Goal: Information Seeking & Learning: Learn about a topic

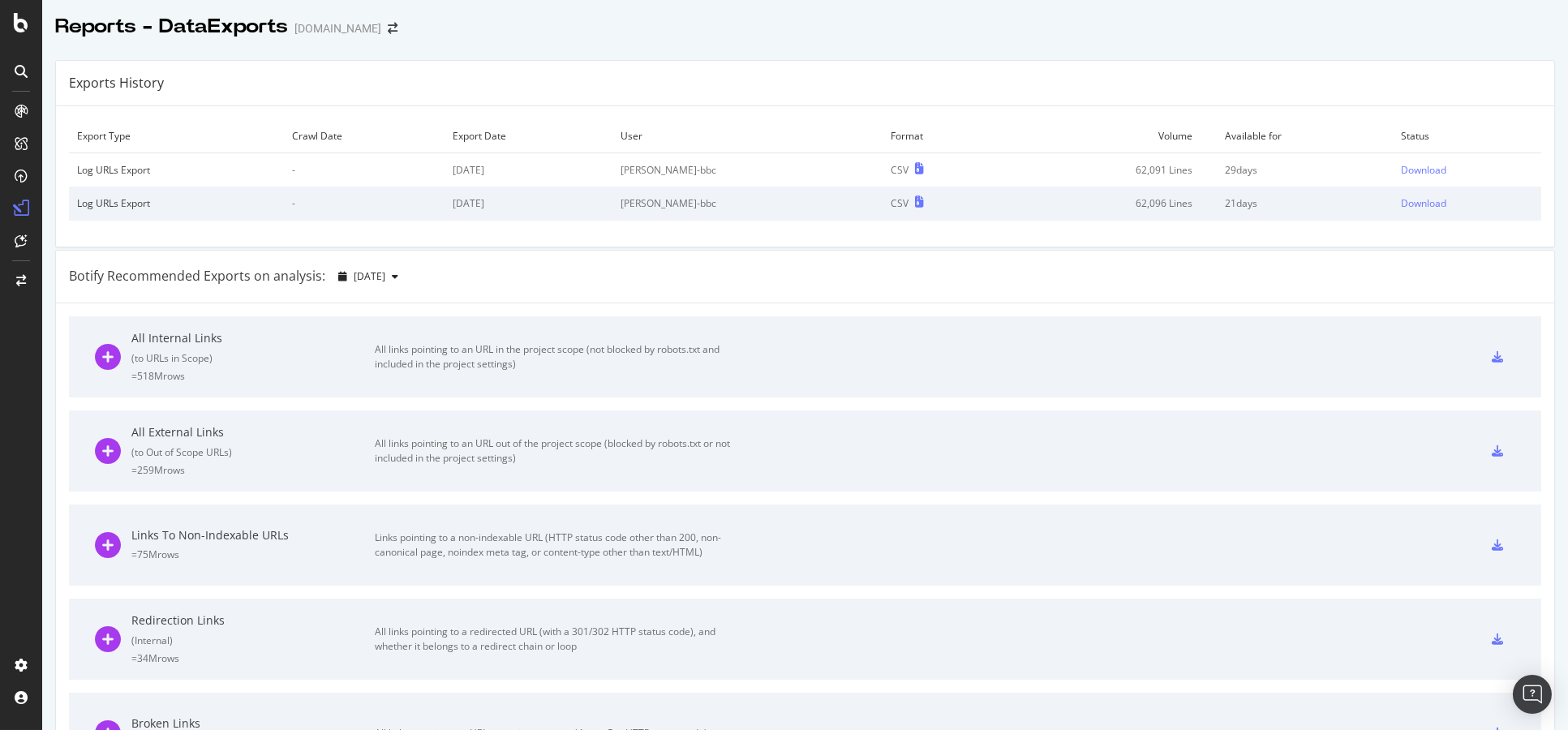
drag, startPoint x: 569, startPoint y: 58, endPoint x: 554, endPoint y: 48, distance: 18.0
click at [554, 48] on div "Exports History Export Type Crawl Date Export Date User Format Volume Available…" at bounding box center [805, 713] width 1526 height 1333
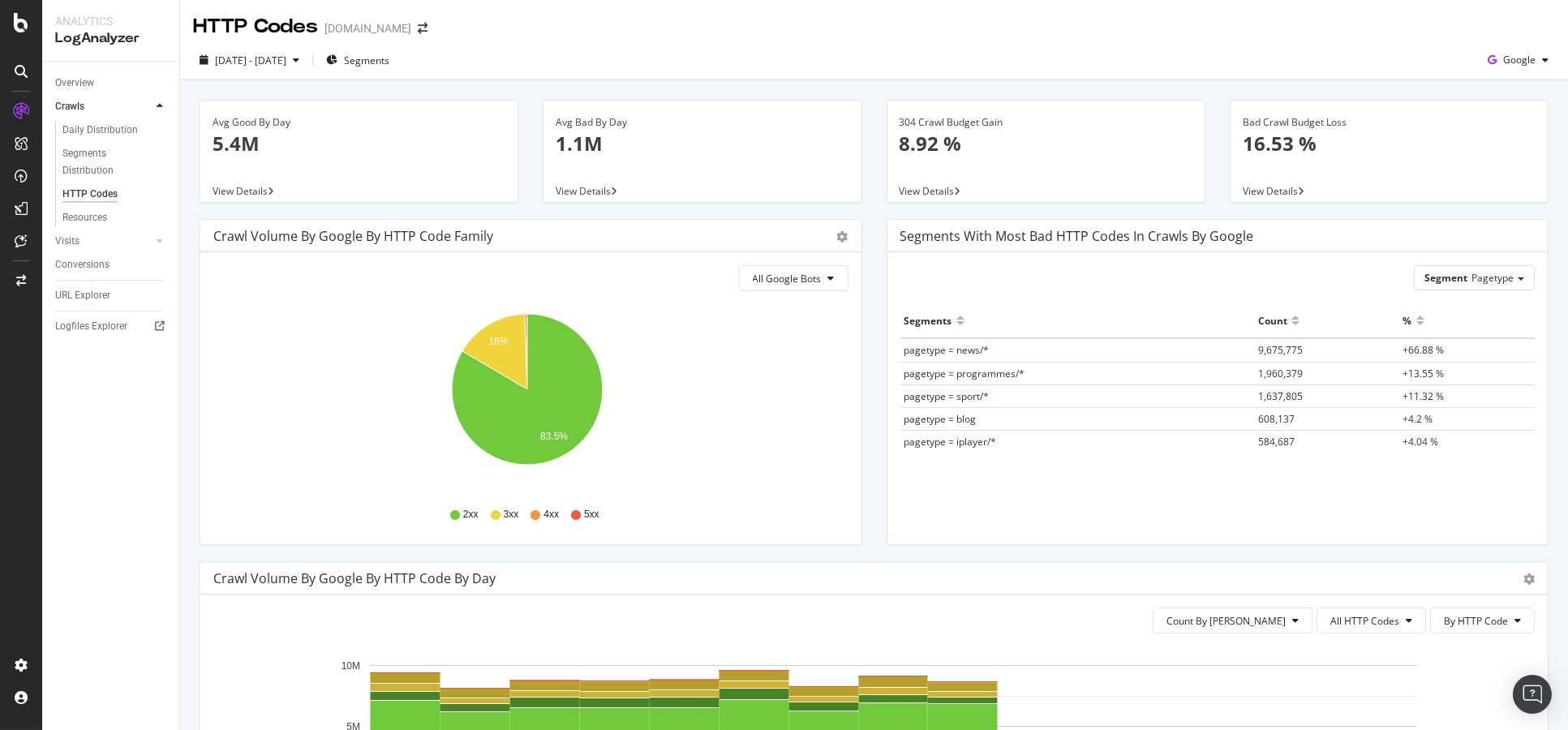
click at [866, 160] on div "Avg Bad By Day 1.1M View Details" at bounding box center [702, 159] width 343 height 120
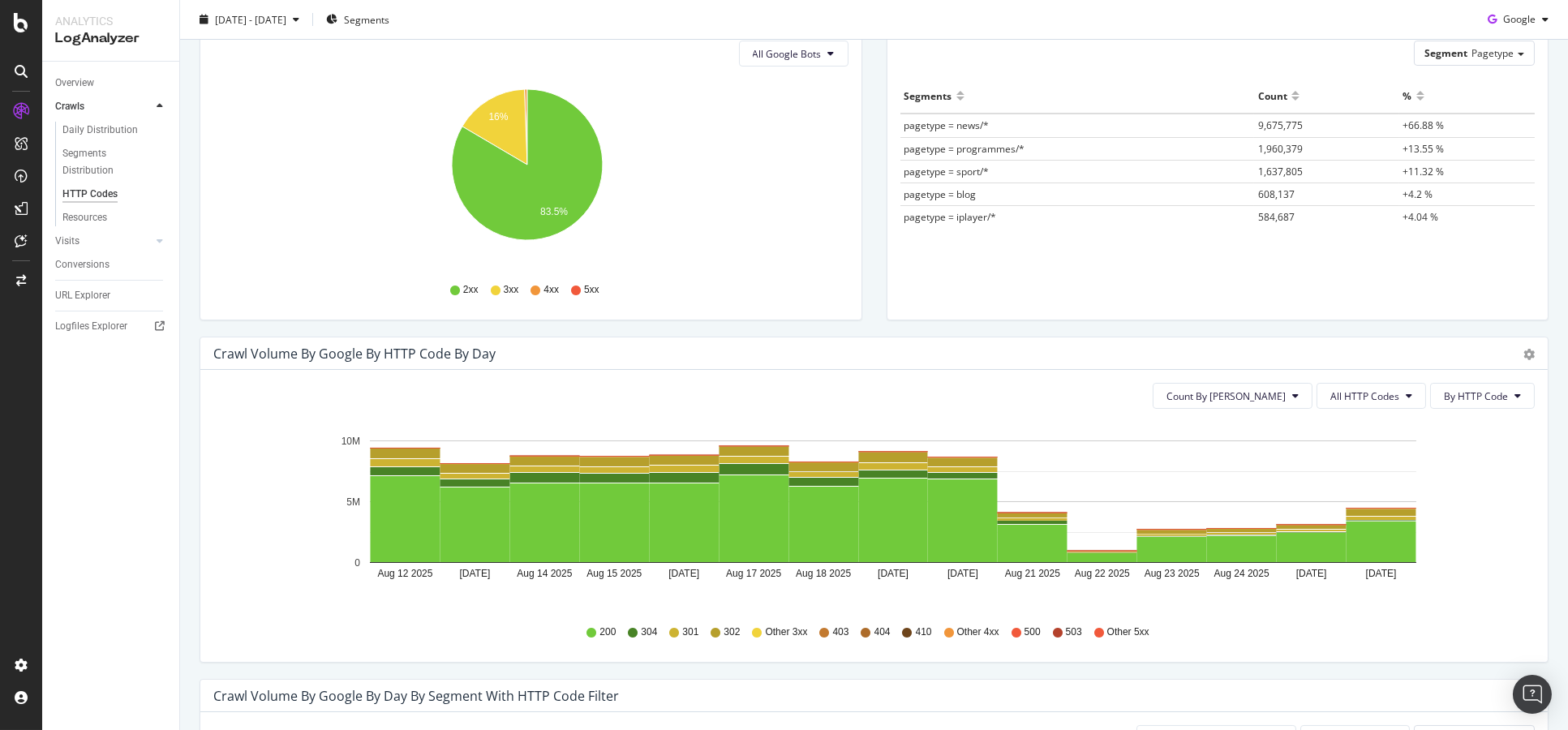
scroll to position [270, 0]
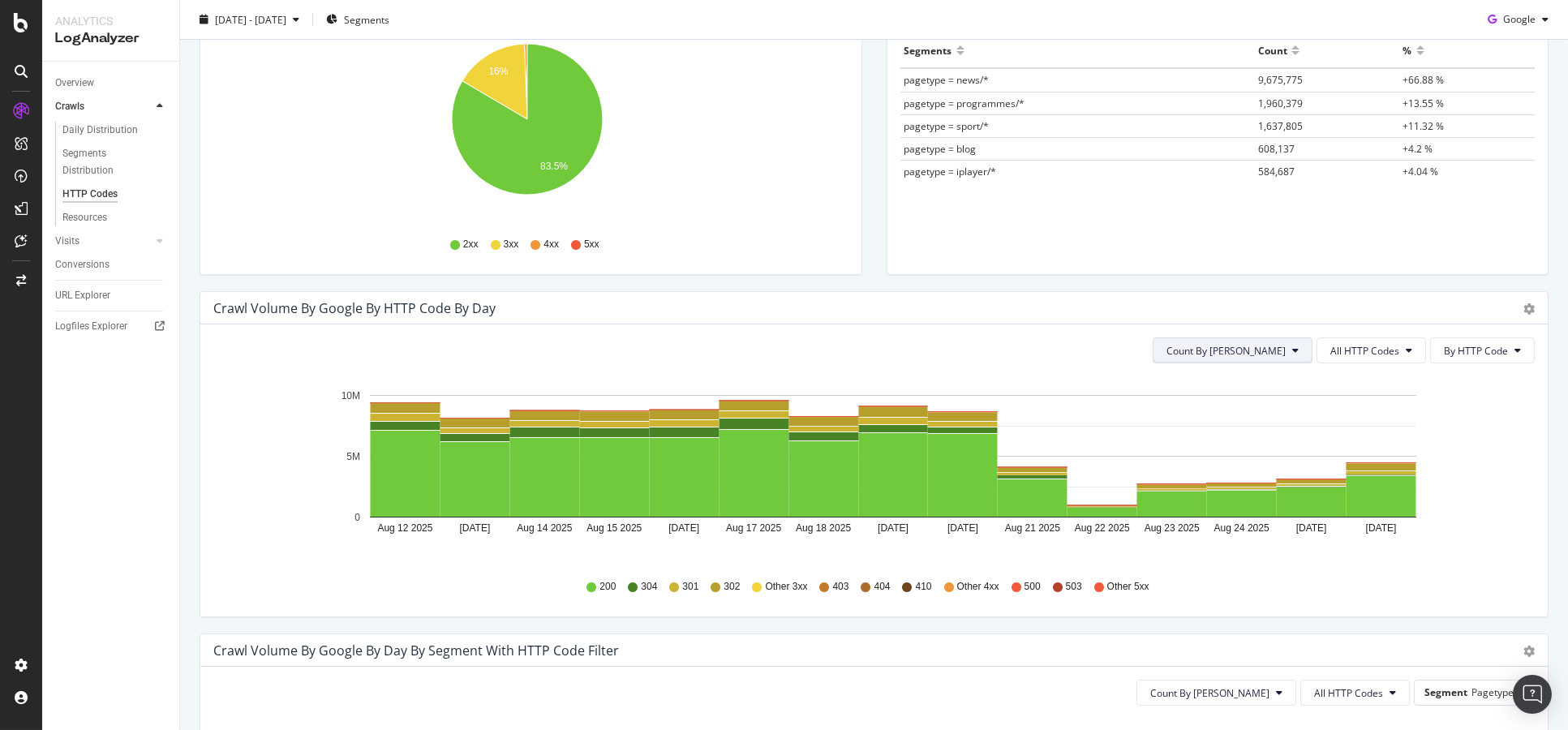
click at [1274, 354] on button "Count By [PERSON_NAME]" at bounding box center [1232, 351] width 160 height 26
click at [1008, 312] on div "Crawl Volume by google by HTTP Code by Day" at bounding box center [855, 308] width 1286 height 16
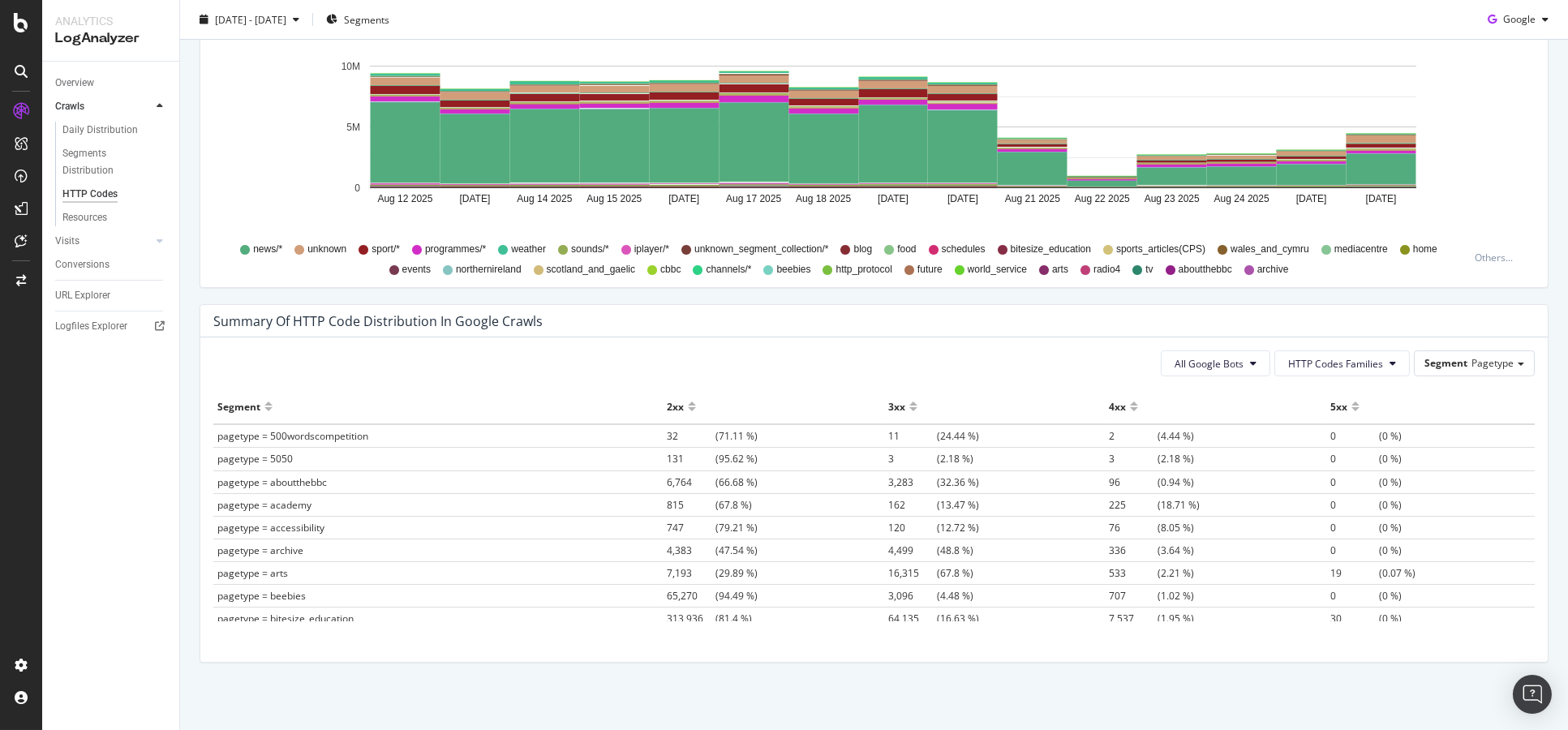
scroll to position [946, 0]
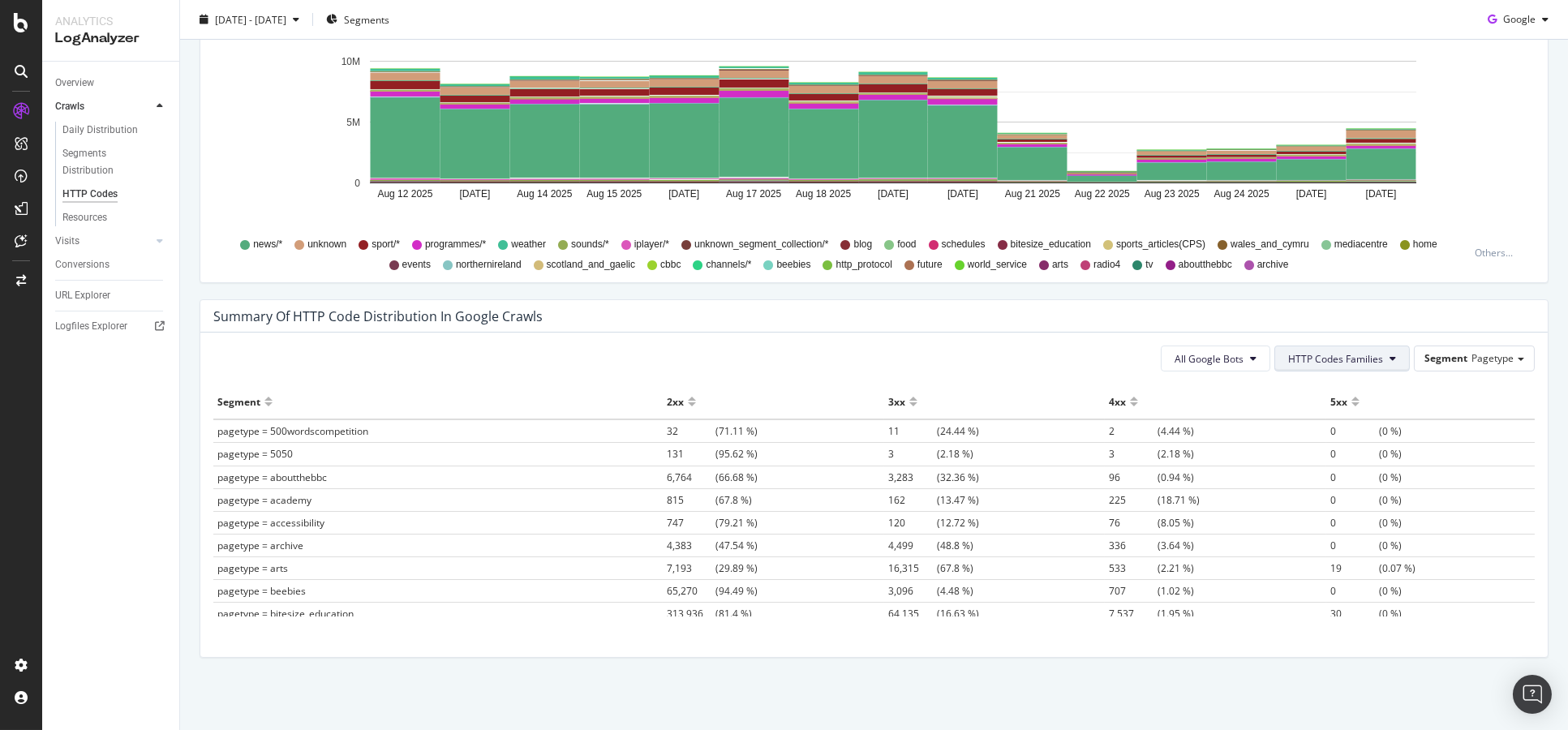
click at [1345, 353] on span "HTTP Codes Families" at bounding box center [1336, 359] width 95 height 14
click at [1331, 453] on span "3xx Family" at bounding box center [1326, 450] width 95 height 15
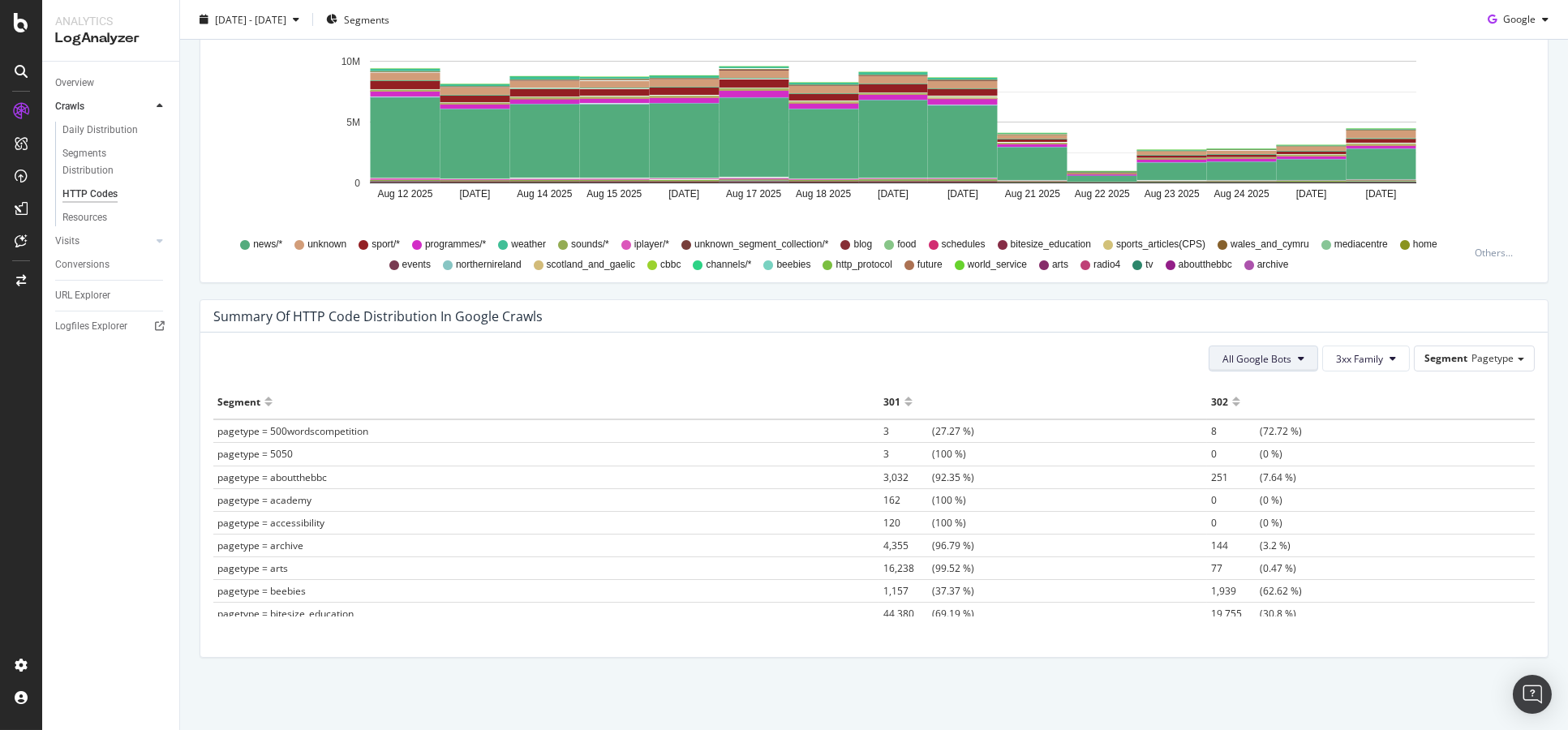
click at [1254, 351] on button "All Google Bots" at bounding box center [1263, 359] width 109 height 26
click at [1060, 347] on div "All Google Bots 3xx Family Segment Pagetype" at bounding box center [874, 359] width 1321 height 26
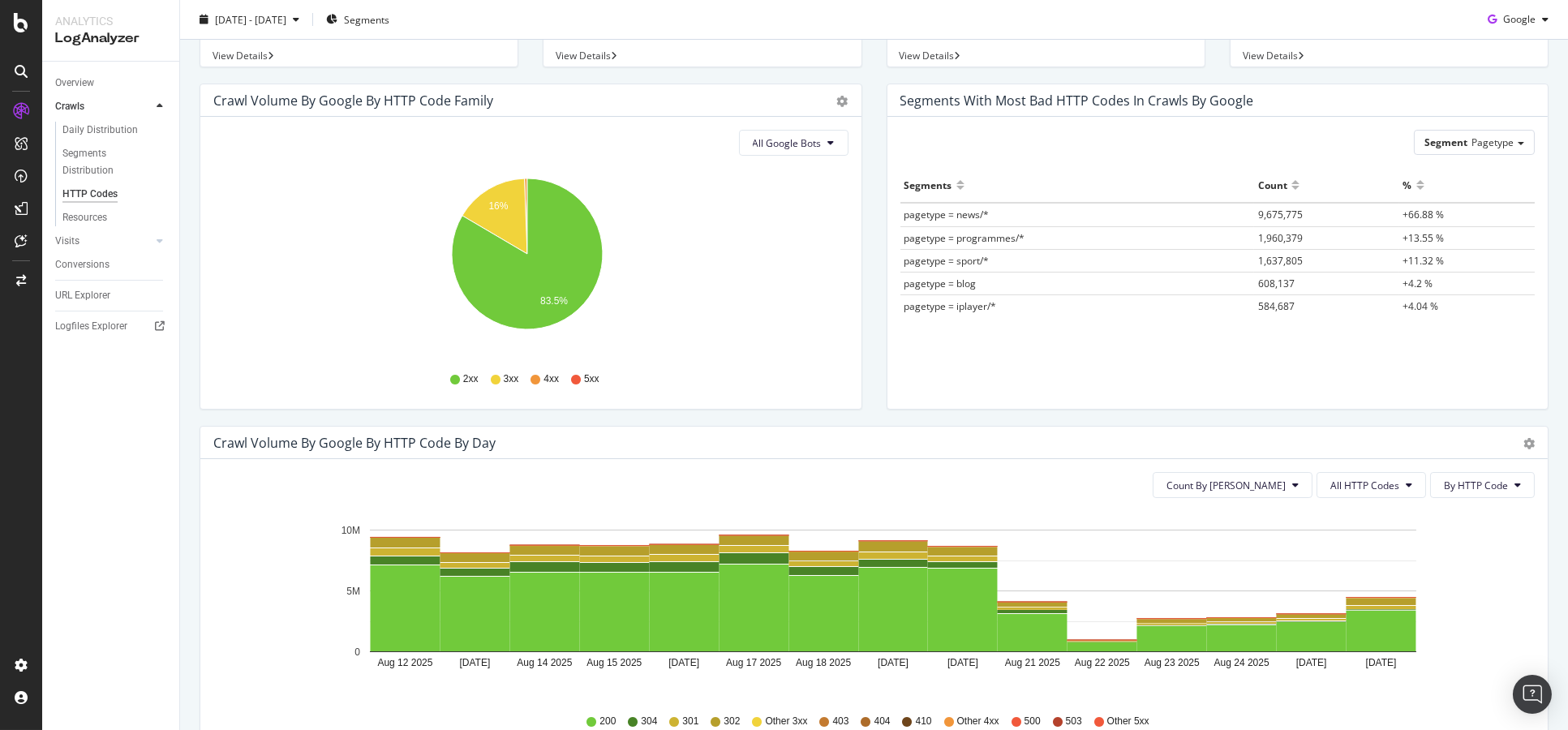
scroll to position [0, 0]
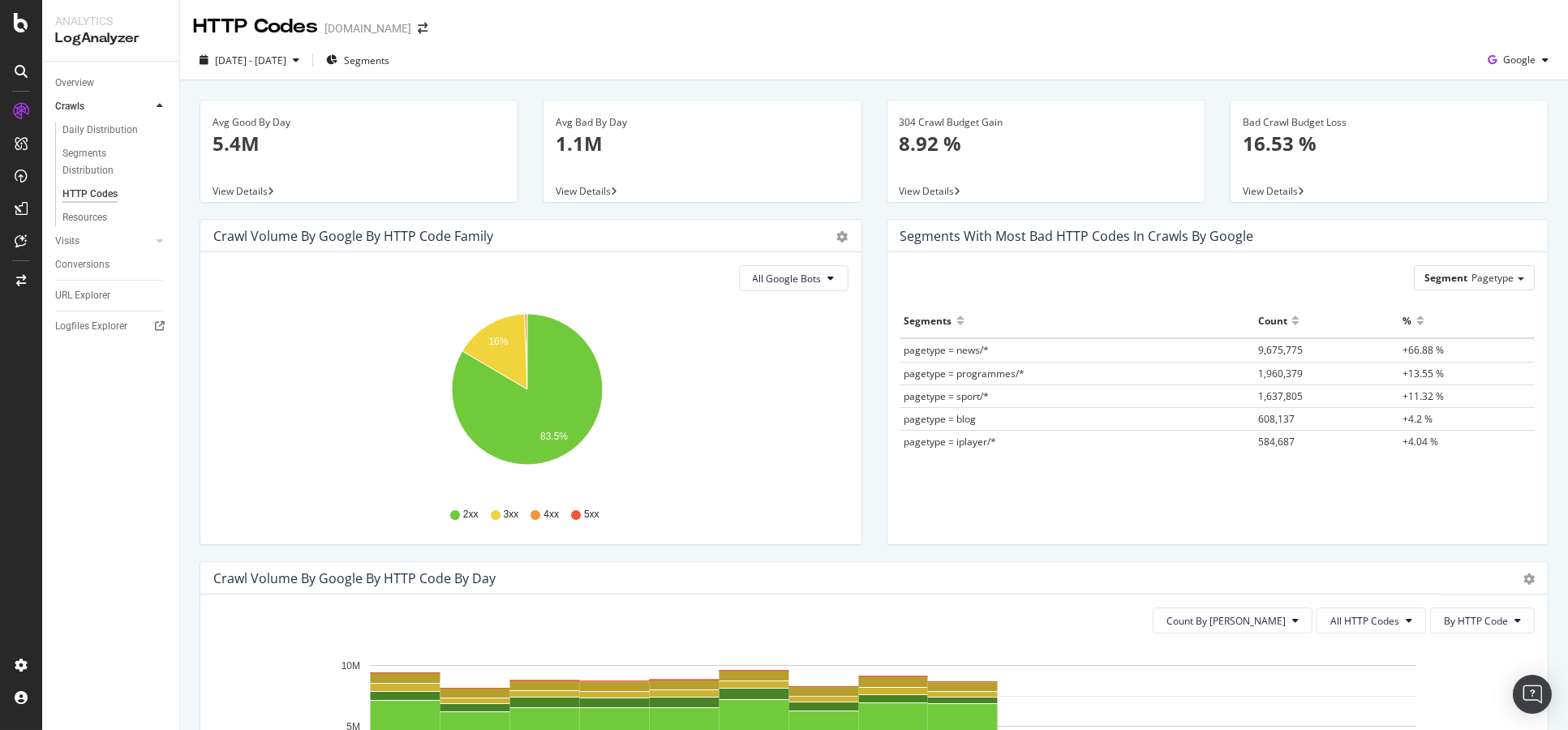
click at [584, 185] on span "View Details" at bounding box center [584, 191] width 55 height 14
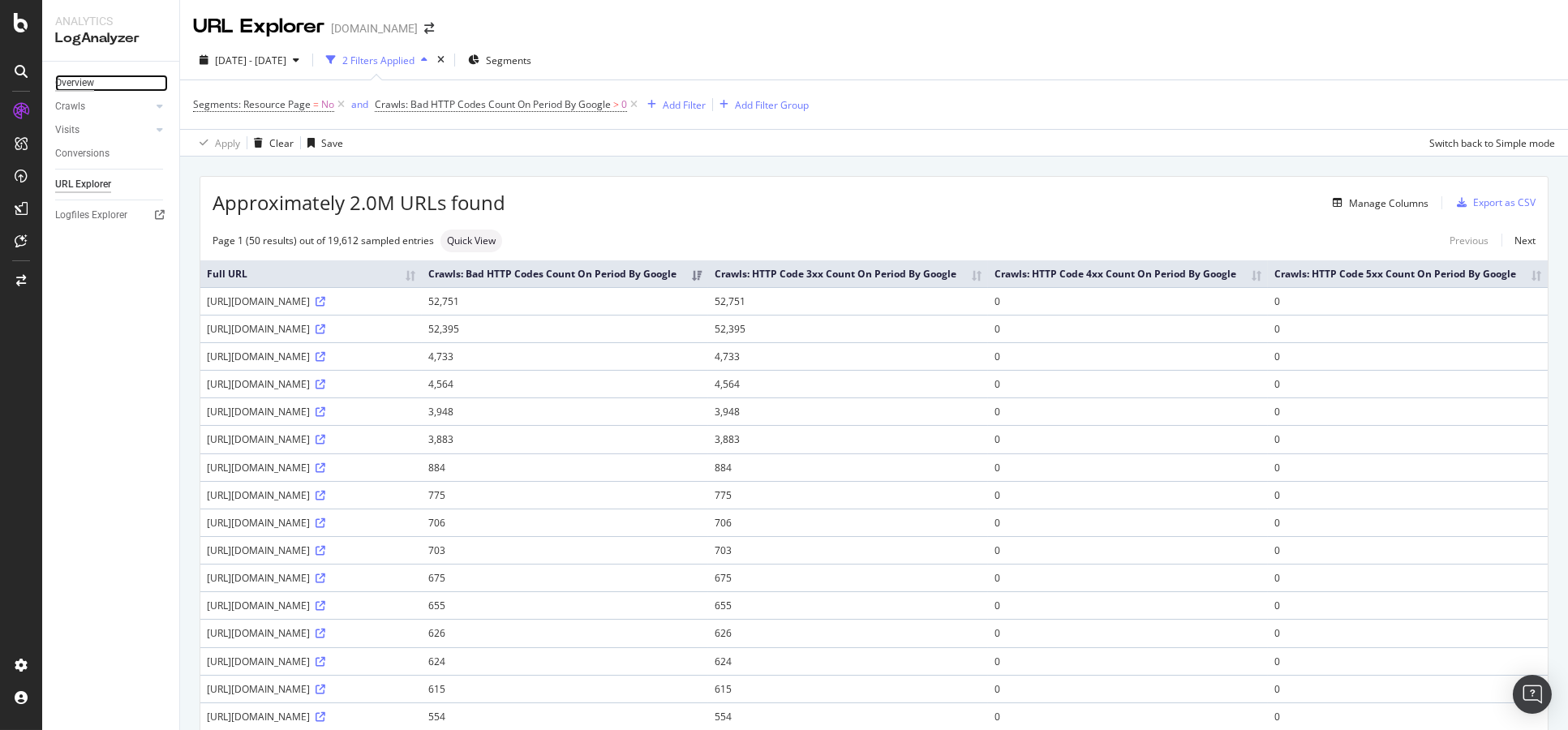
click at [74, 86] on div "Overview" at bounding box center [74, 83] width 39 height 17
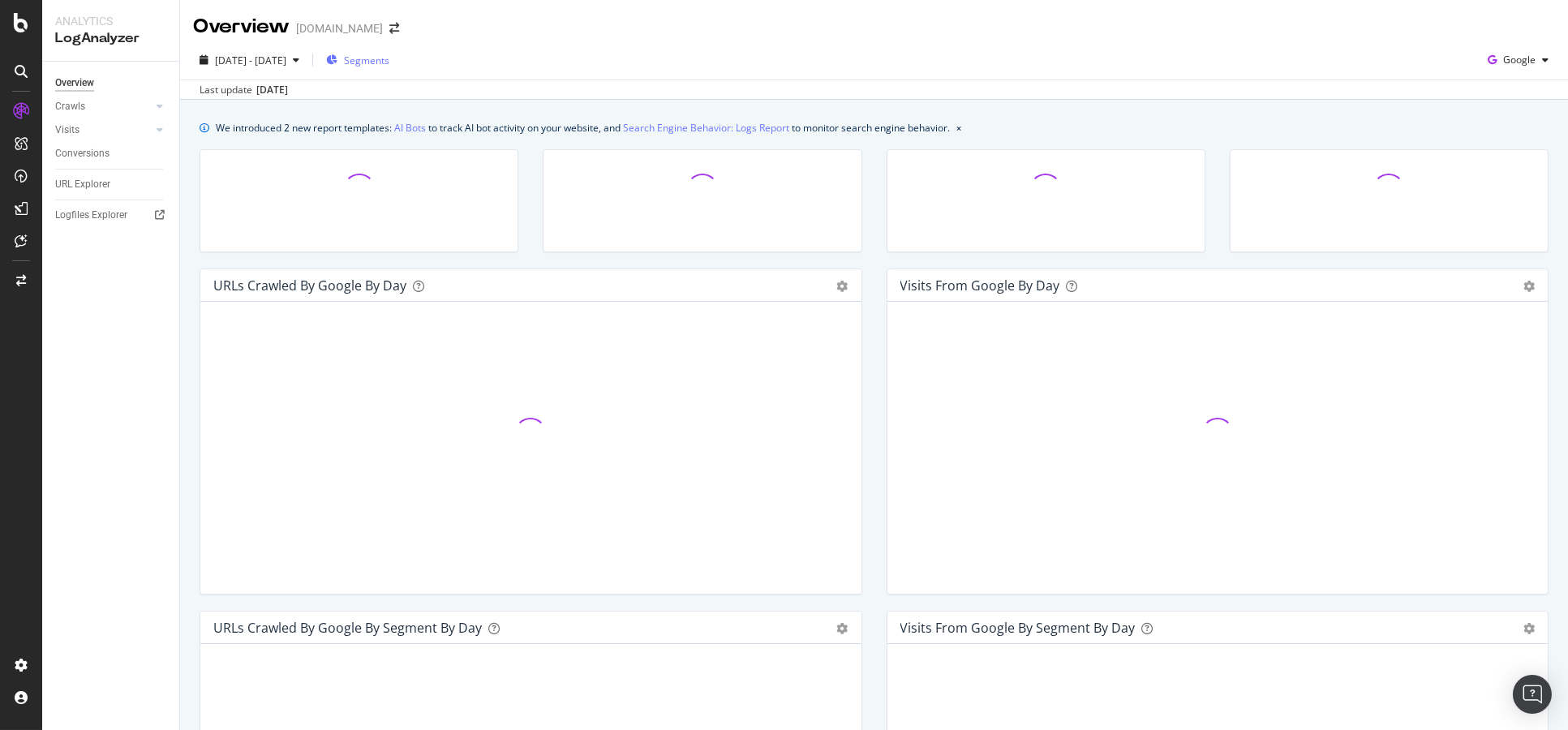
click at [390, 68] on div "Segments" at bounding box center [358, 60] width 63 height 24
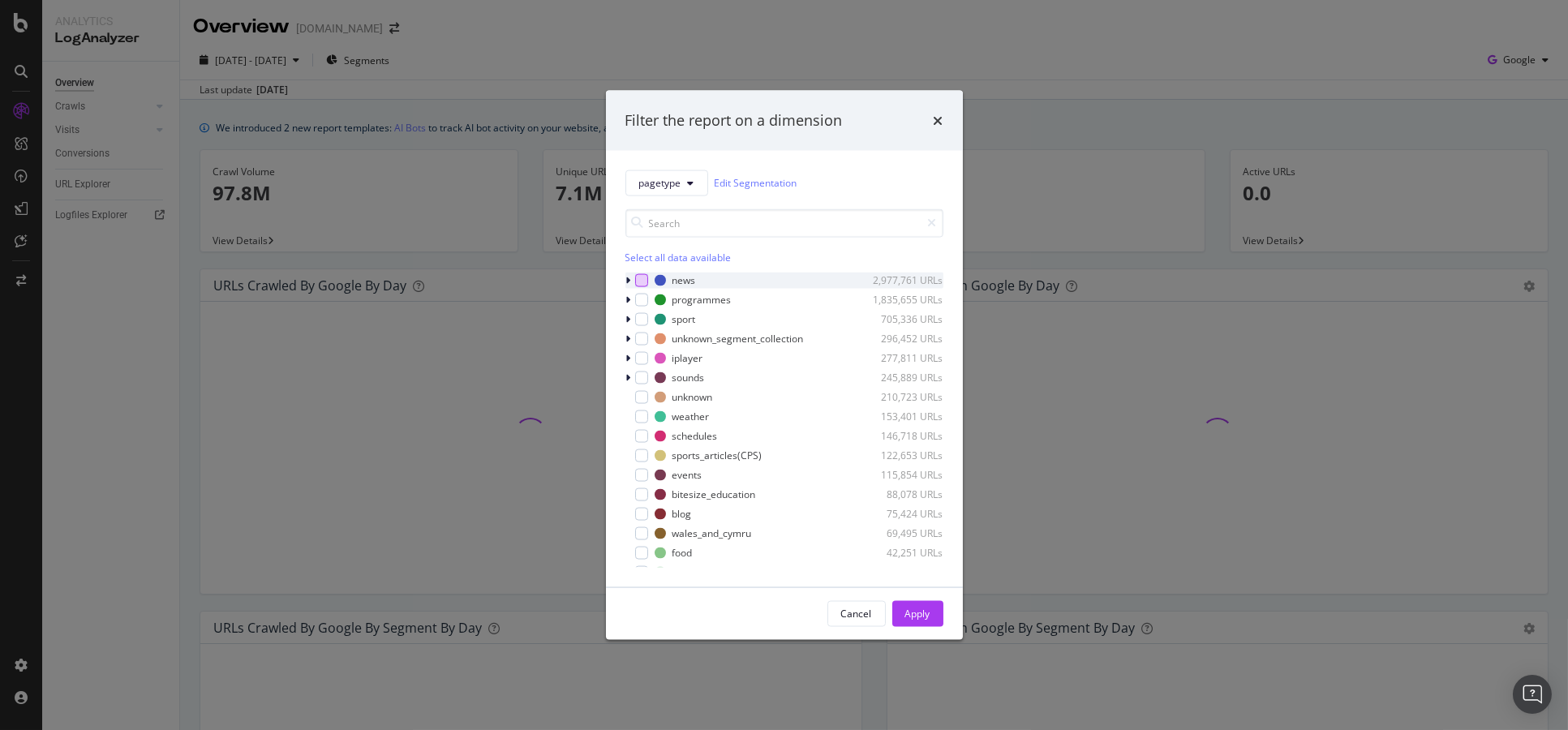
click at [640, 284] on div "modal" at bounding box center [642, 280] width 13 height 13
click at [928, 620] on div "Apply" at bounding box center [918, 614] width 25 height 14
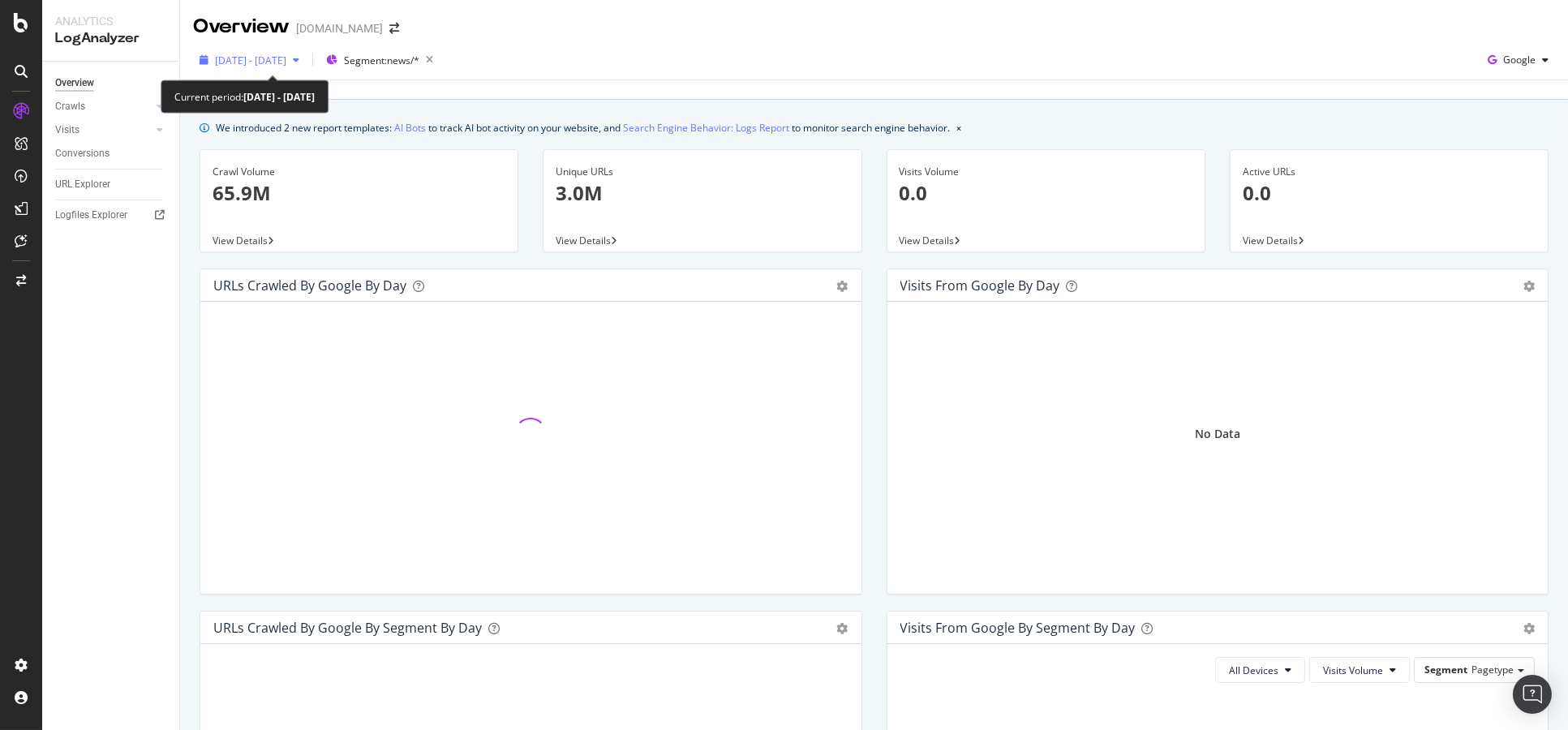
click at [287, 60] on span "[DATE] - [DATE]" at bounding box center [250, 61] width 71 height 14
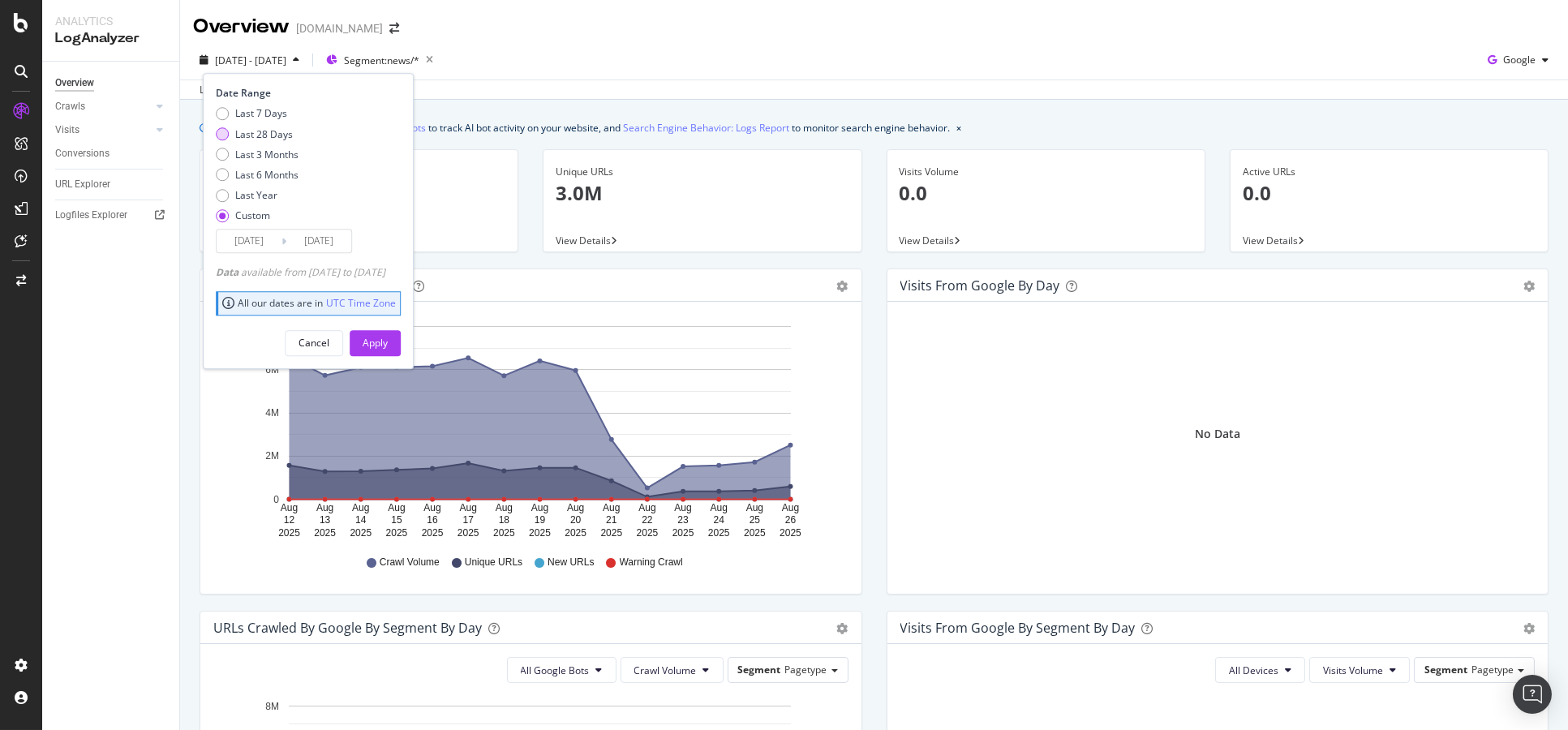
click at [275, 132] on div "Last 28 Days" at bounding box center [264, 134] width 58 height 14
type input "[DATE]"
click at [388, 350] on div "Apply" at bounding box center [375, 343] width 25 height 14
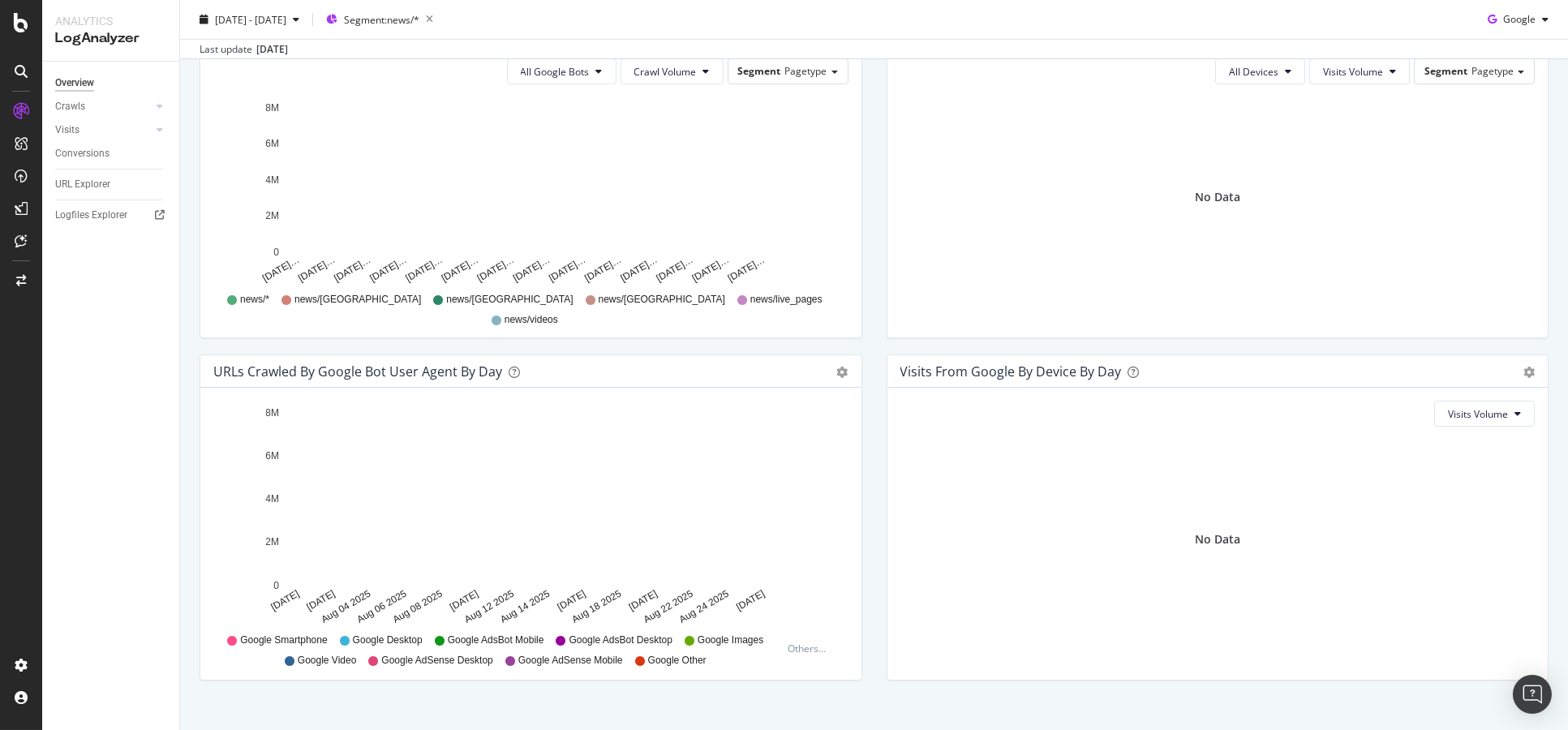
scroll to position [622, 0]
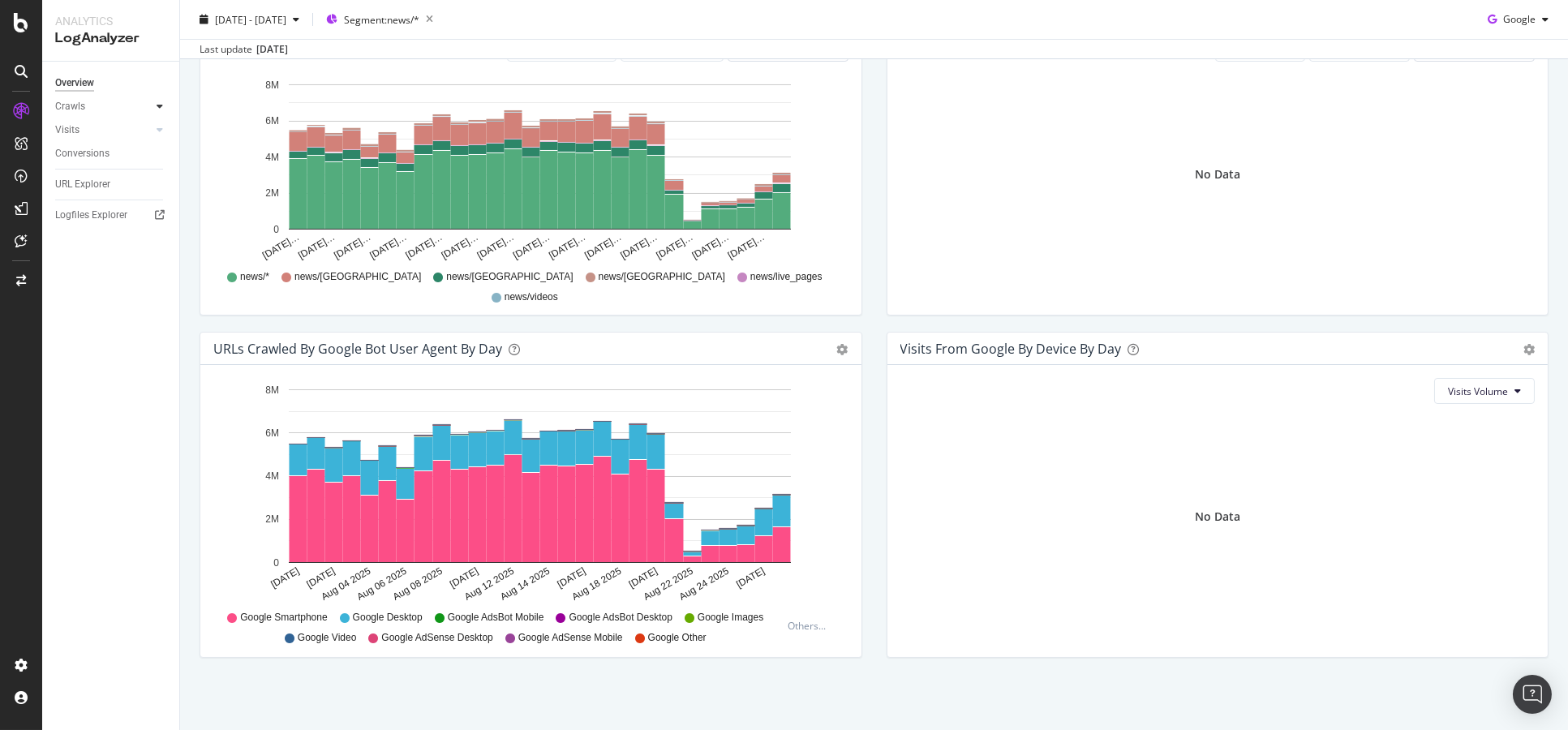
click at [155, 104] on div at bounding box center [159, 106] width 16 height 16
click at [112, 128] on div "Daily Distribution" at bounding box center [100, 131] width 75 height 17
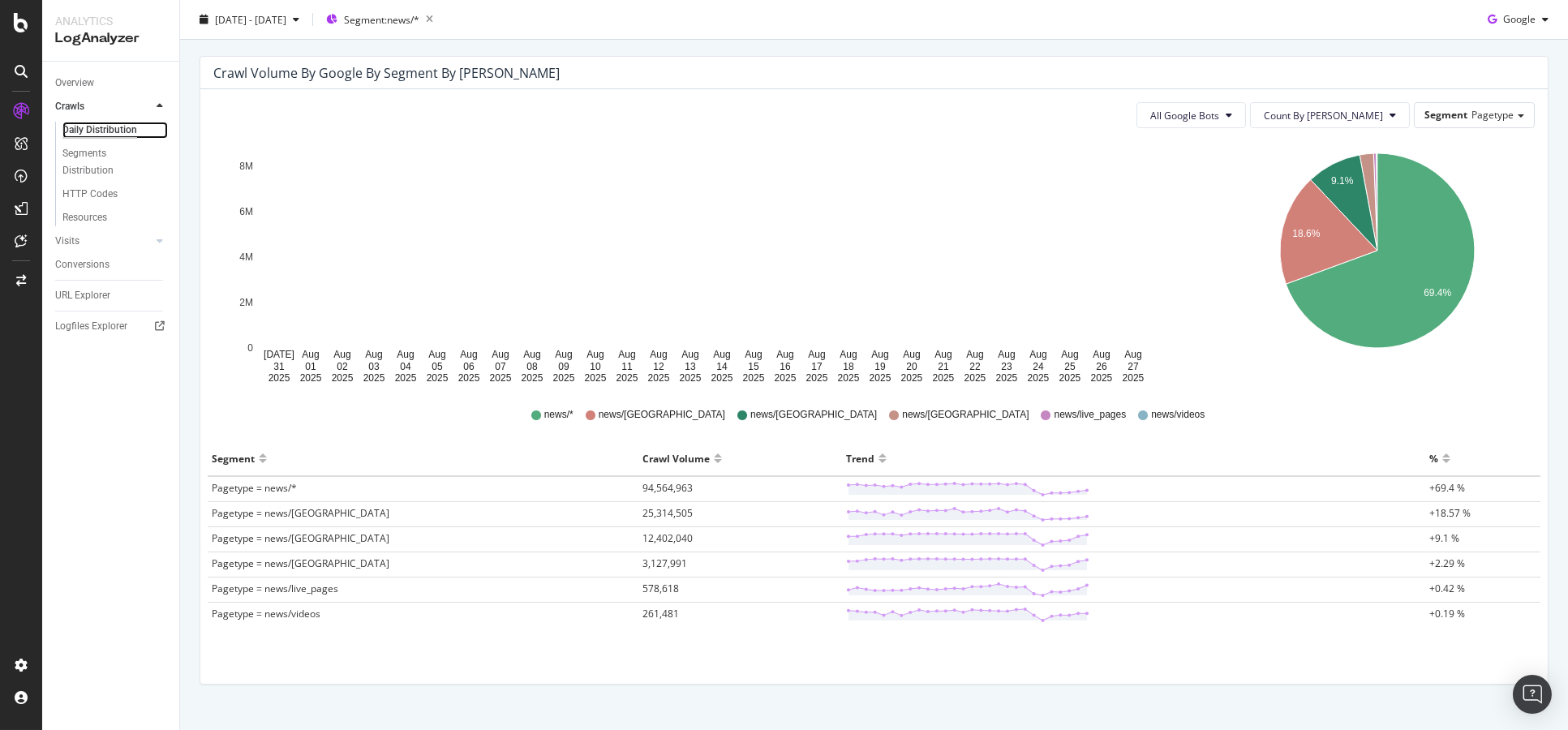
scroll to position [177, 0]
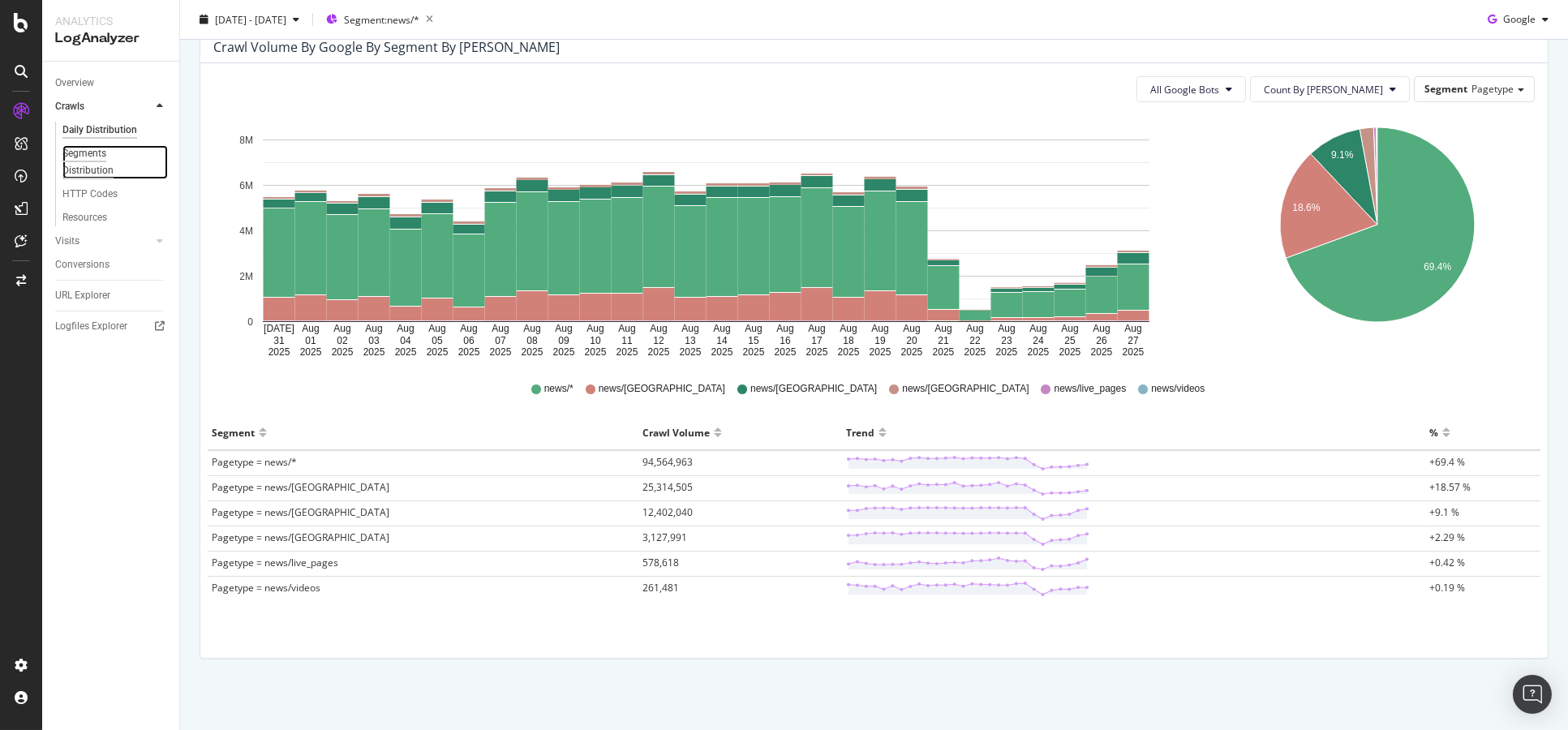
click at [100, 160] on div "Segments Distribution" at bounding box center [107, 162] width 90 height 34
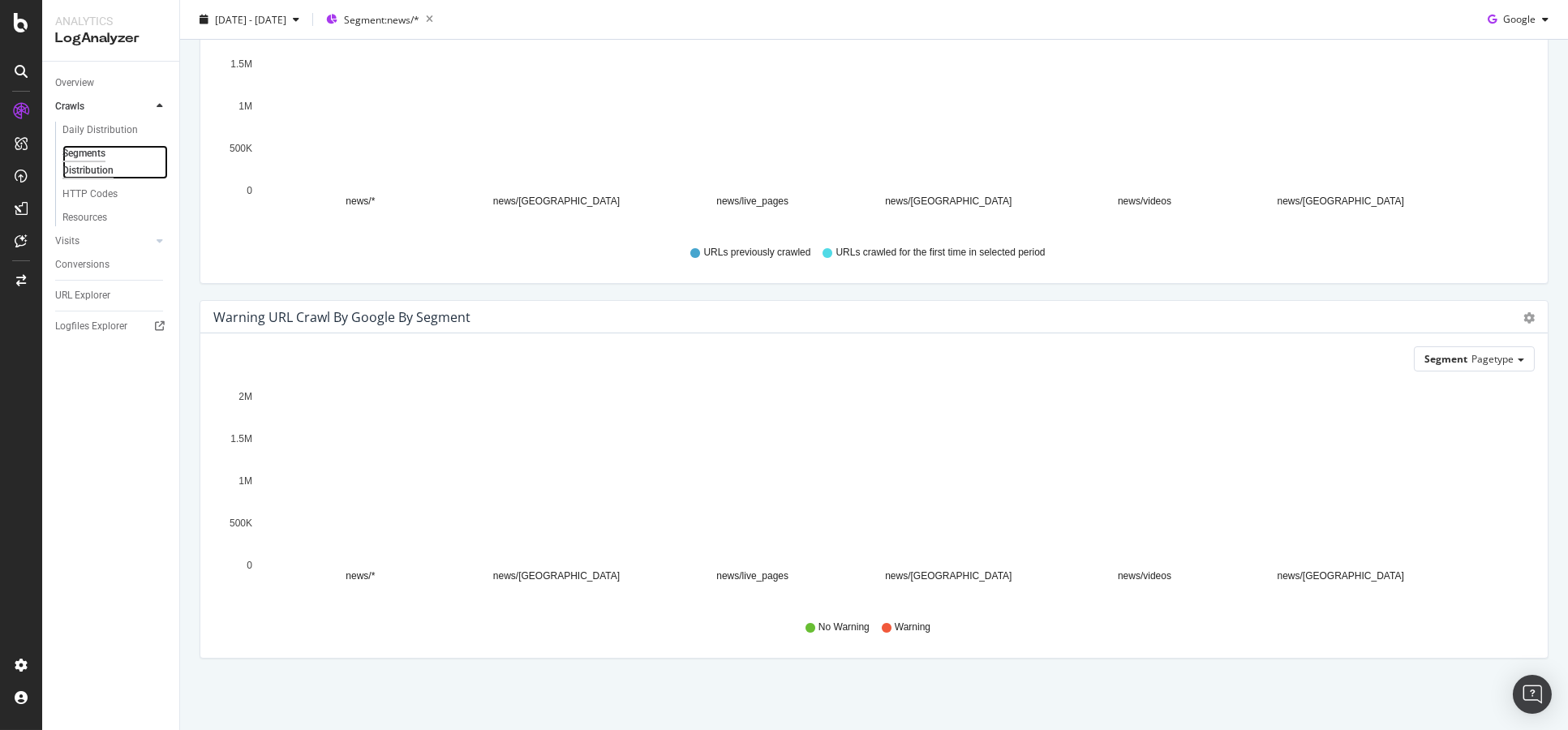
scroll to position [550, 0]
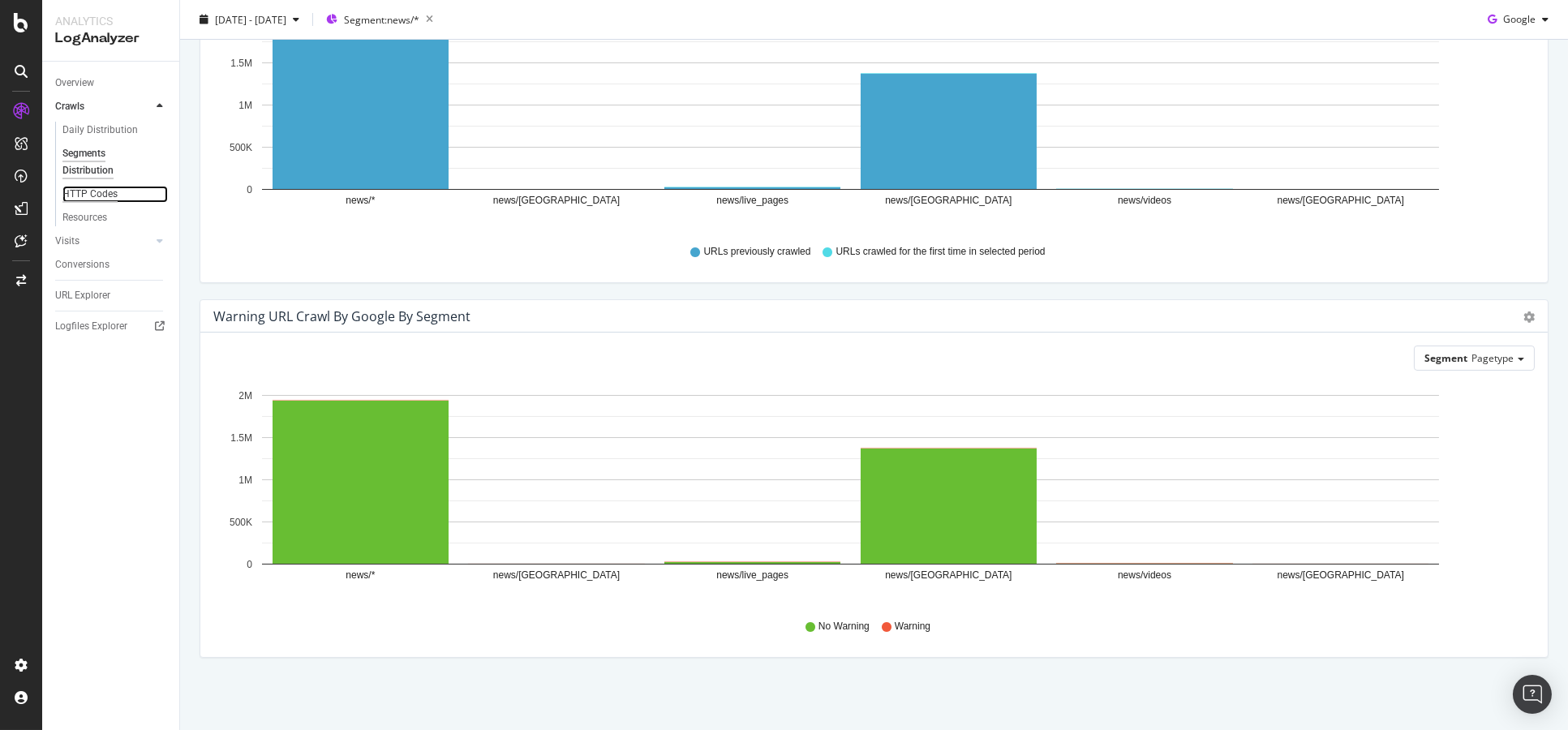
click at [100, 186] on div "HTTP Codes" at bounding box center [90, 195] width 55 height 17
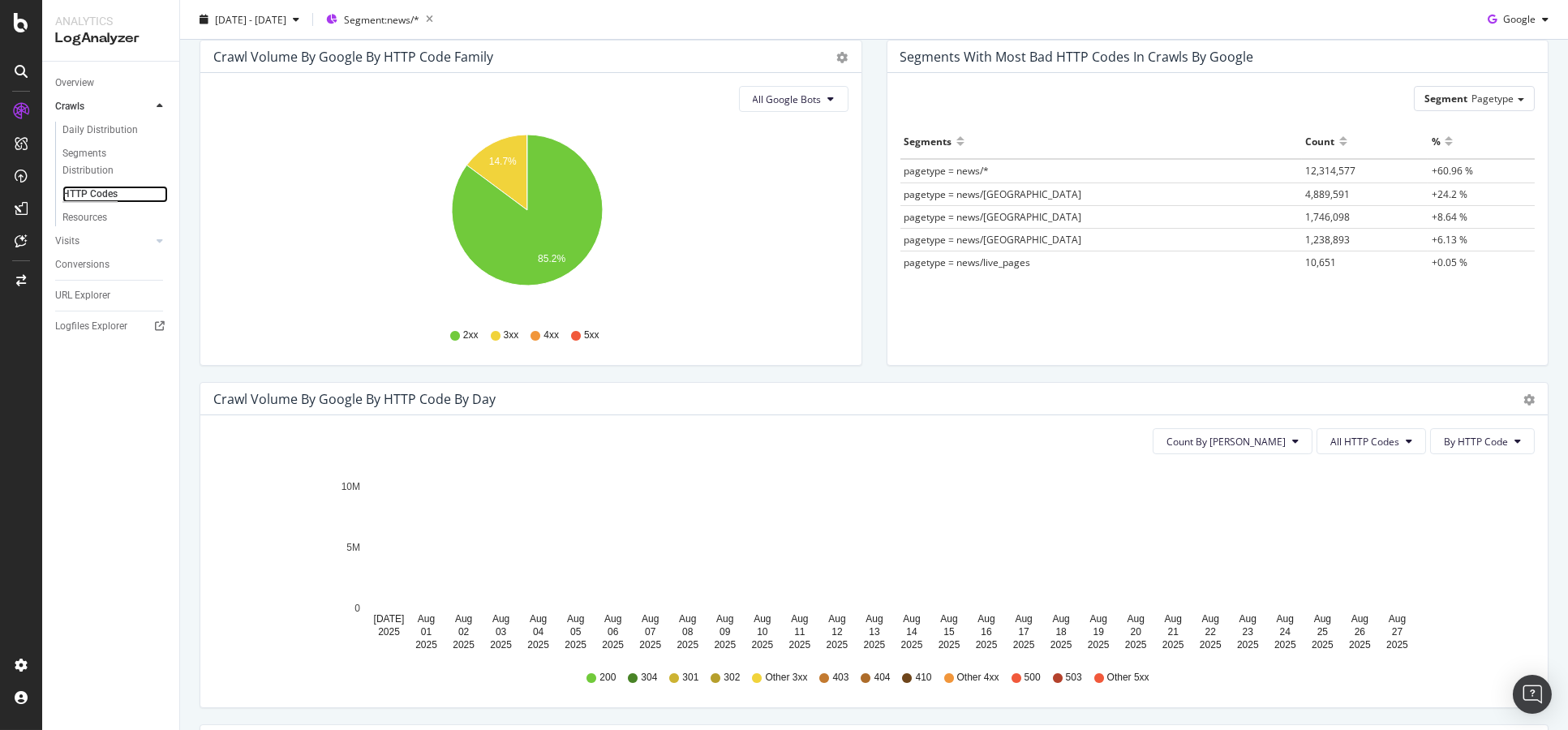
scroll to position [180, 0]
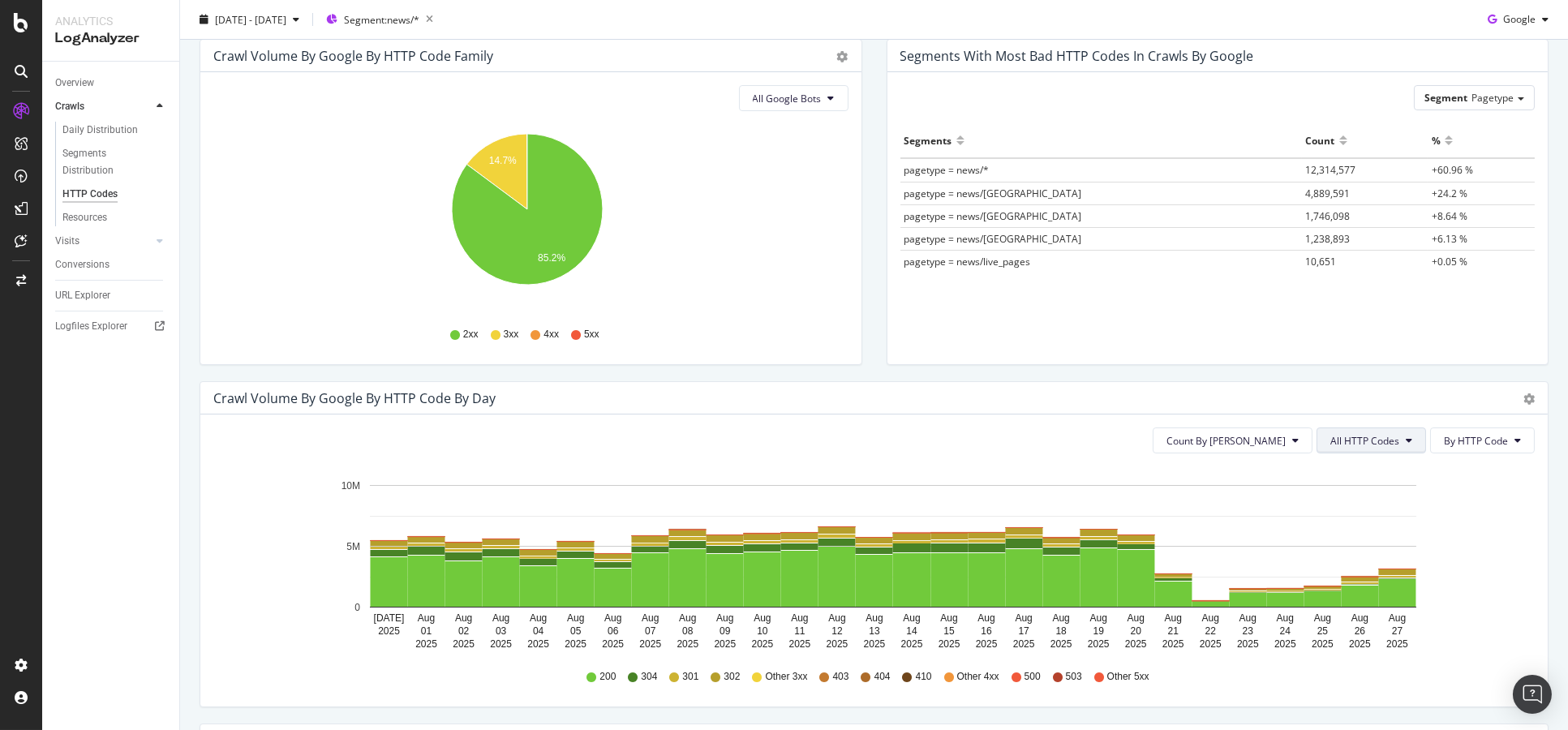
click at [1388, 452] on button "All HTTP Codes" at bounding box center [1371, 441] width 109 height 26
click at [1336, 569] on span "3xx family" at bounding box center [1359, 562] width 82 height 15
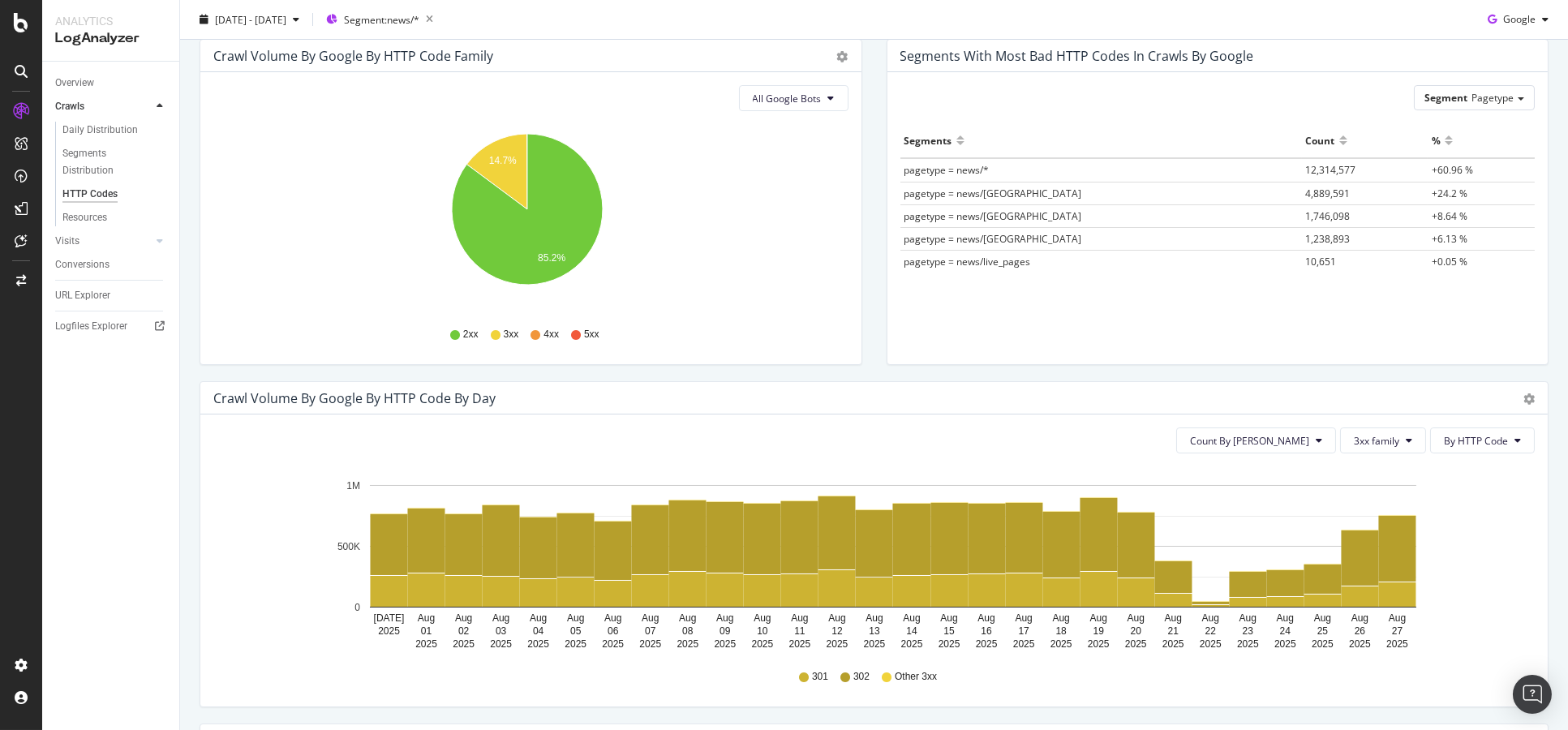
drag, startPoint x: 1542, startPoint y: 405, endPoint x: 1539, endPoint y: 414, distance: 9.5
click at [1539, 414] on div "Crawl Volume by google by HTTP Code by Day Timeline (by Value) Timeline (by Per…" at bounding box center [874, 552] width 1373 height 342
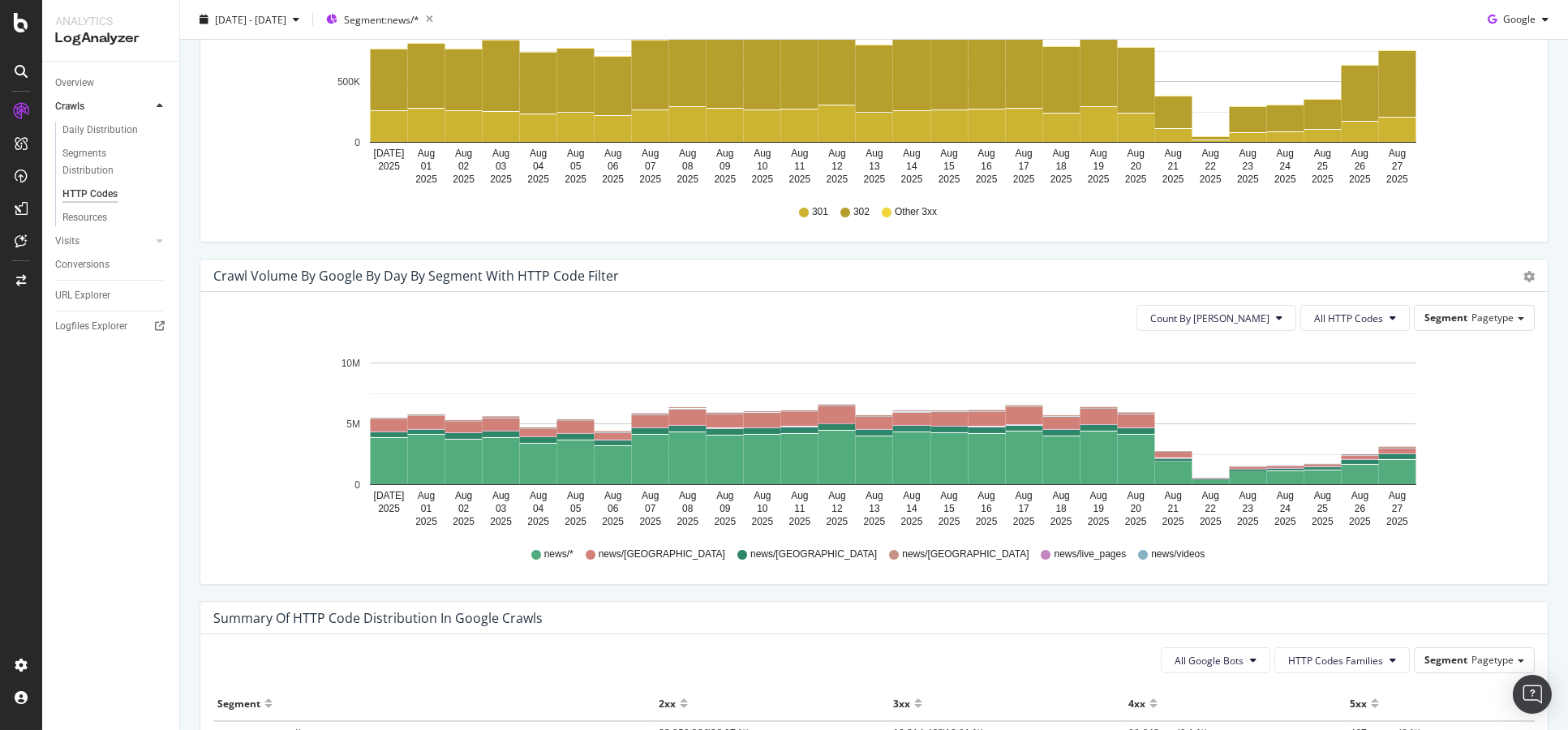
scroll to position [676, 0]
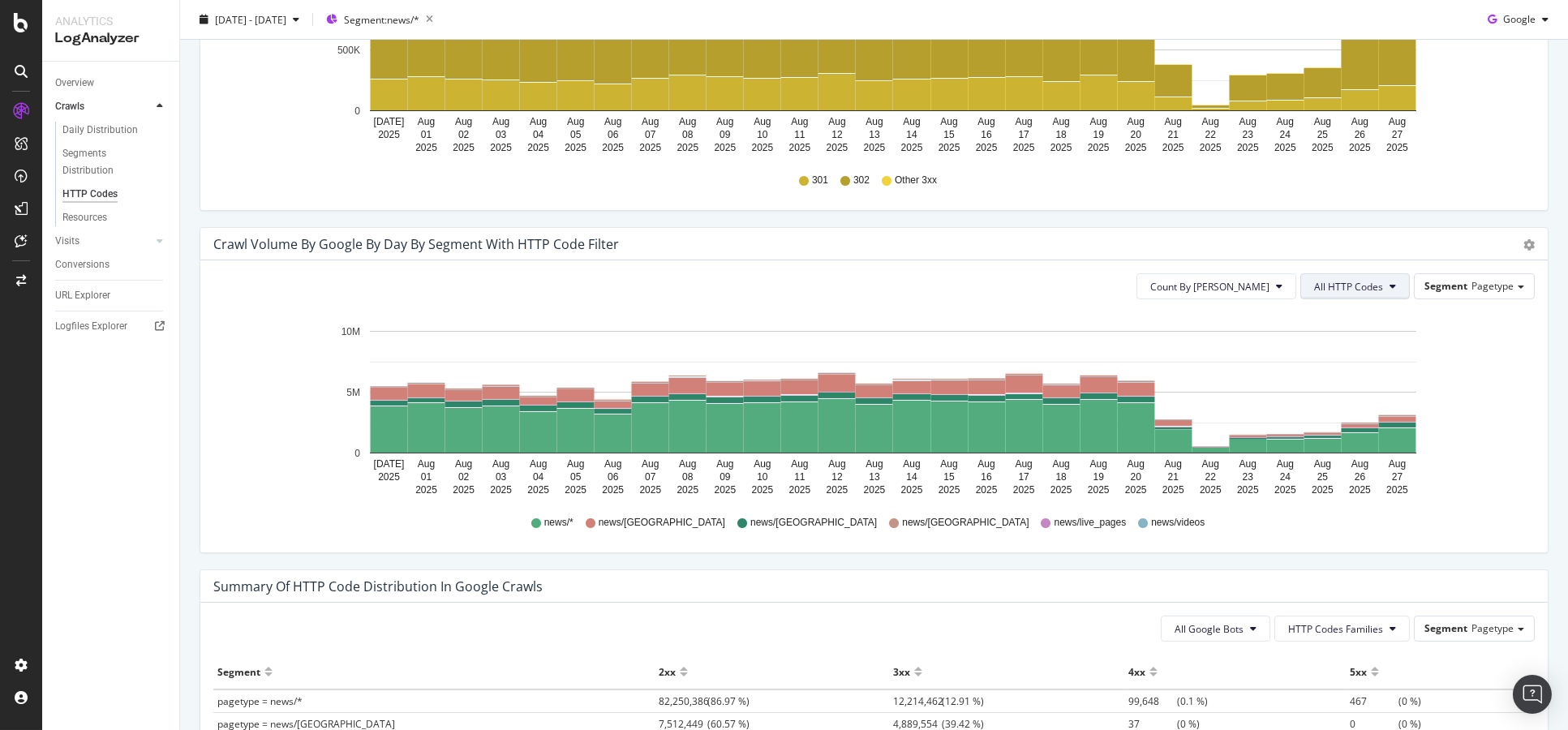
click at [1358, 281] on span "All HTTP Codes" at bounding box center [1349, 287] width 69 height 14
click at [1145, 276] on div "Count By Day All HTTP Codes Segment Pagetype" at bounding box center [874, 287] width 1321 height 26
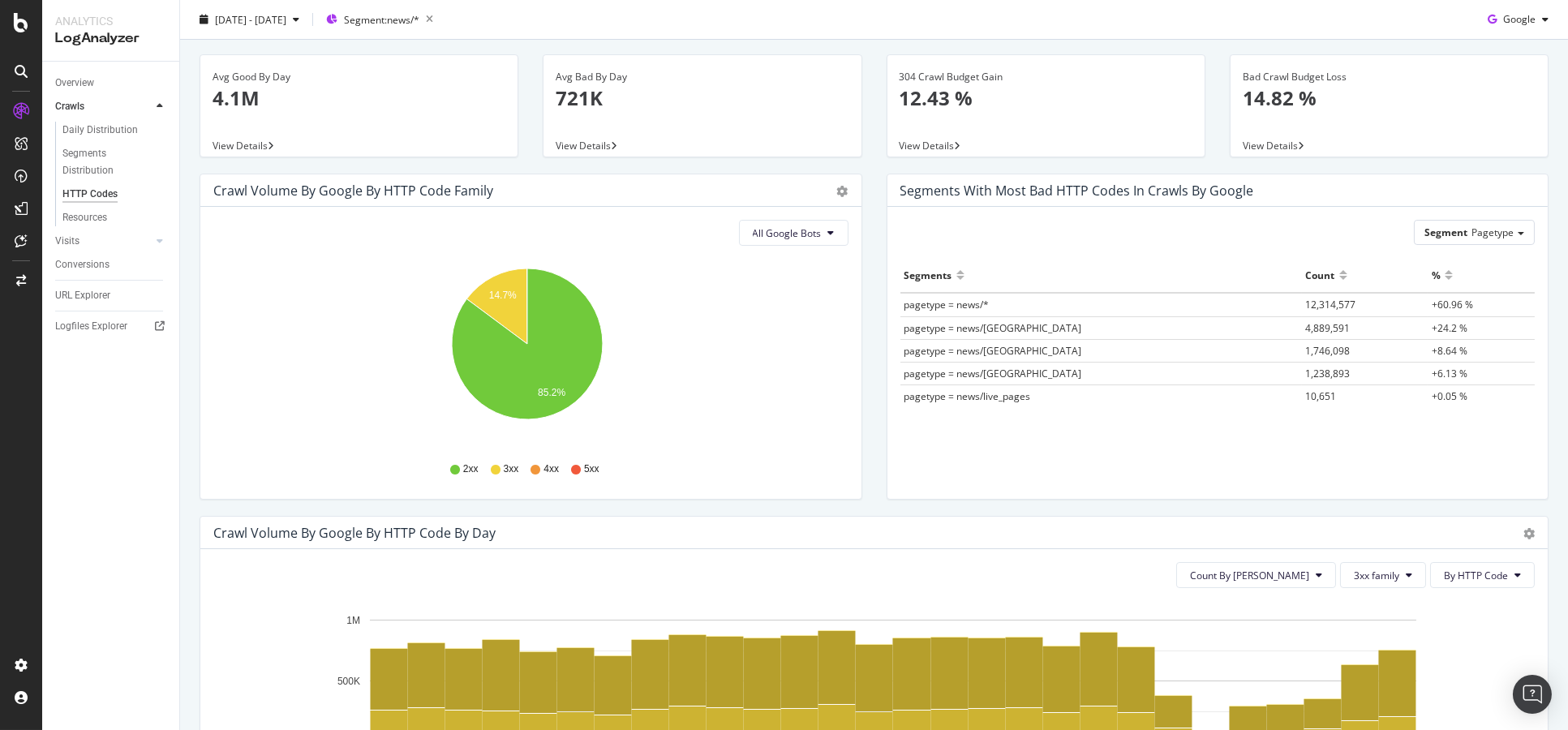
scroll to position [0, 0]
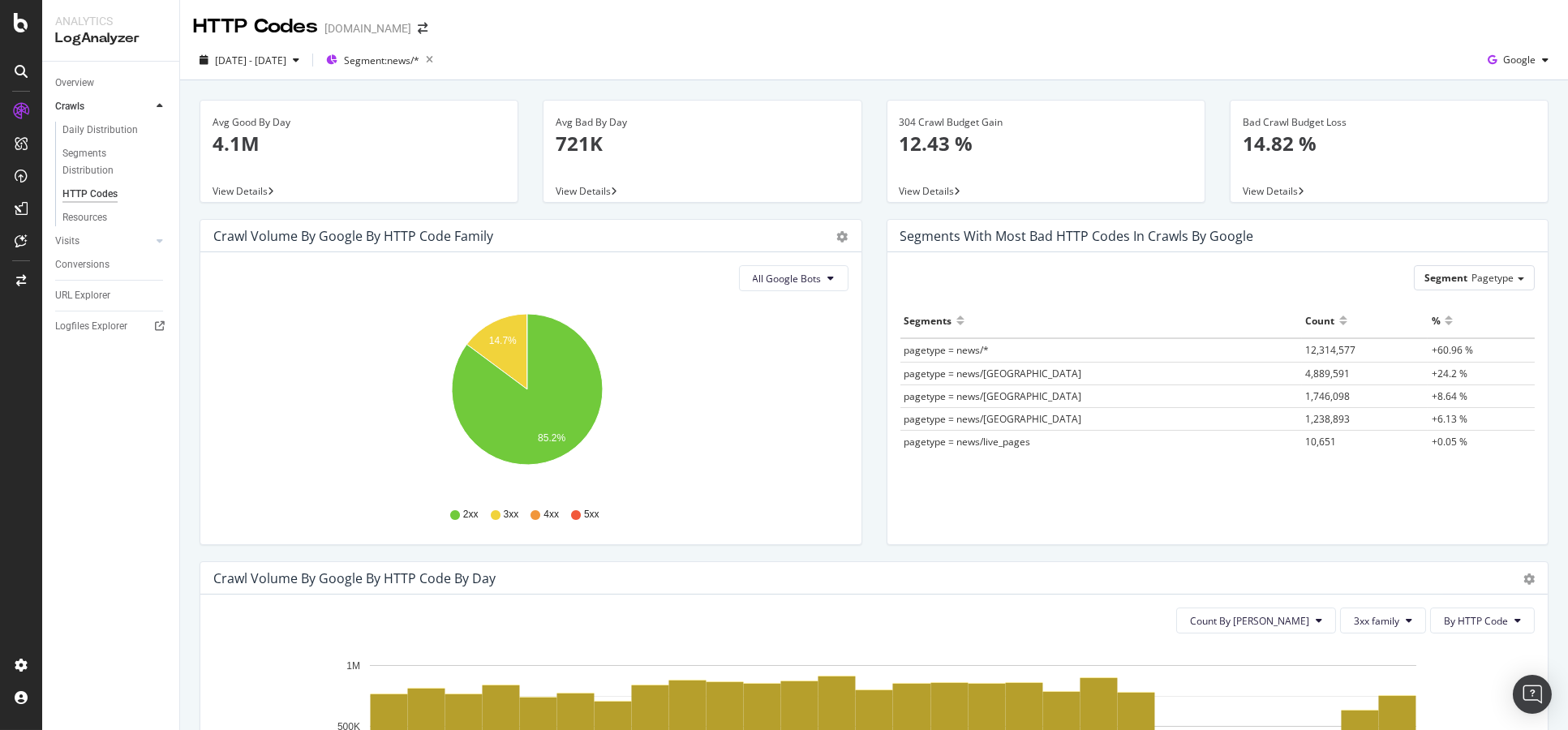
click at [1266, 191] on span "View Details" at bounding box center [1270, 191] width 55 height 14
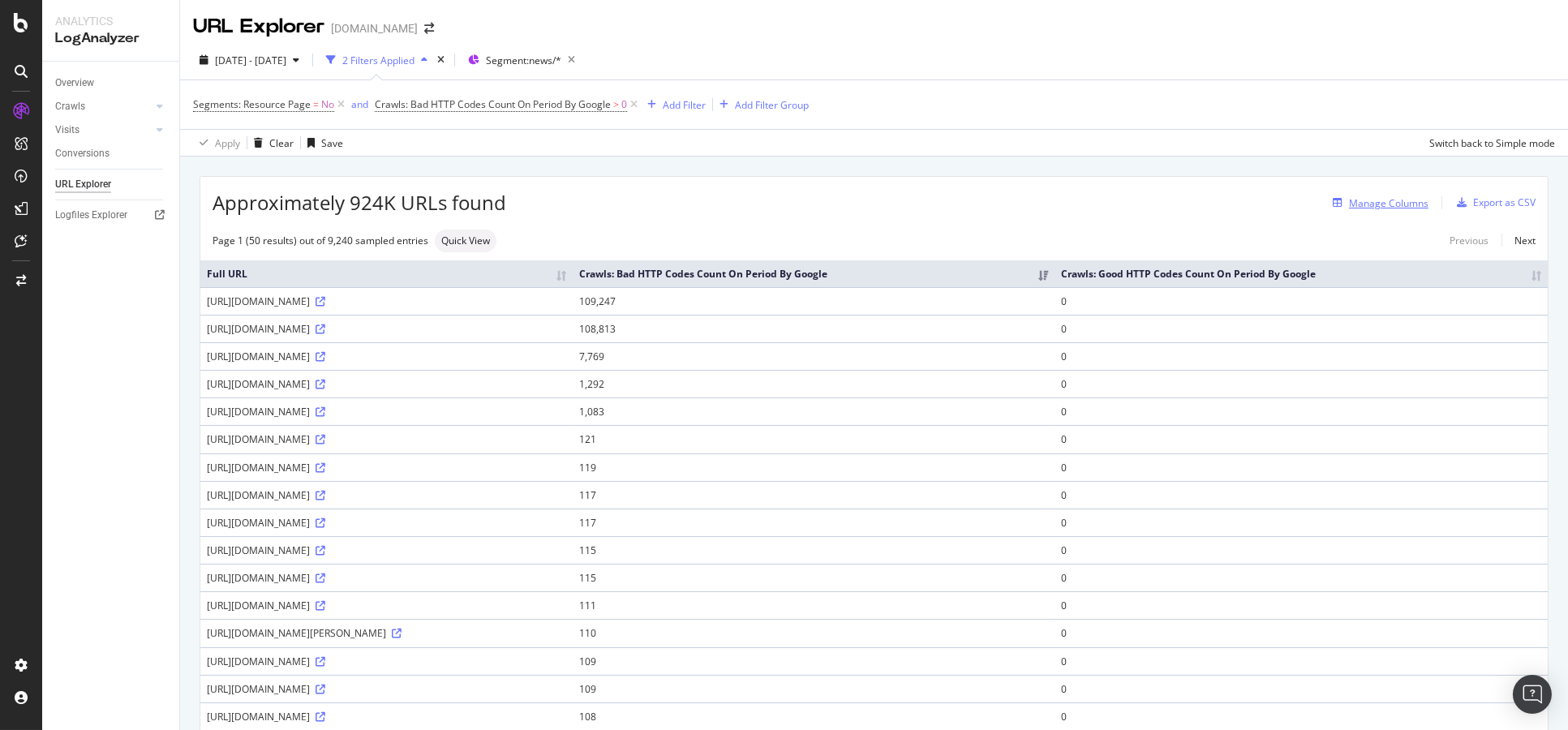
click at [1332, 204] on div "button" at bounding box center [1338, 203] width 23 height 10
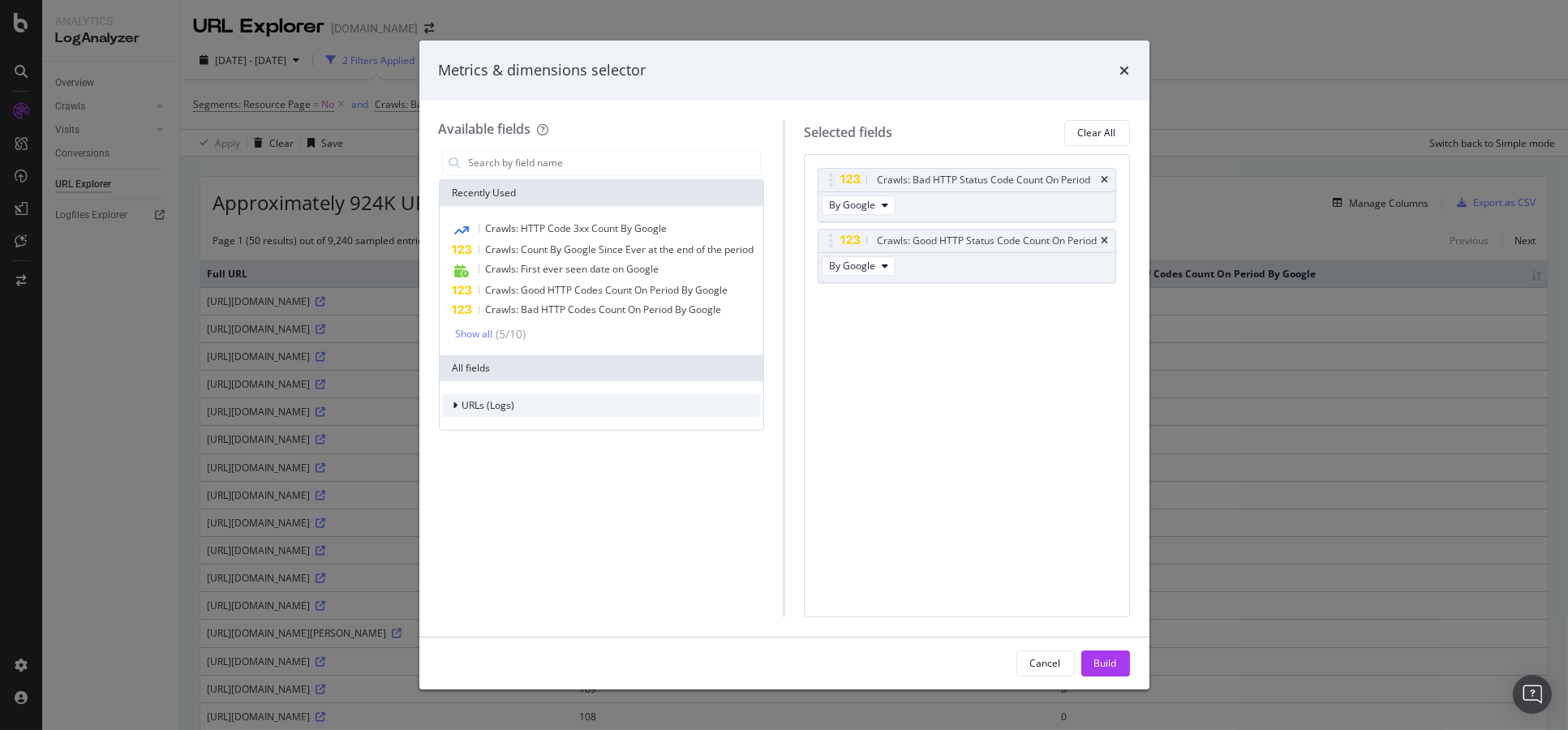
click at [595, 413] on div "URLs (Logs)" at bounding box center [602, 405] width 318 height 23
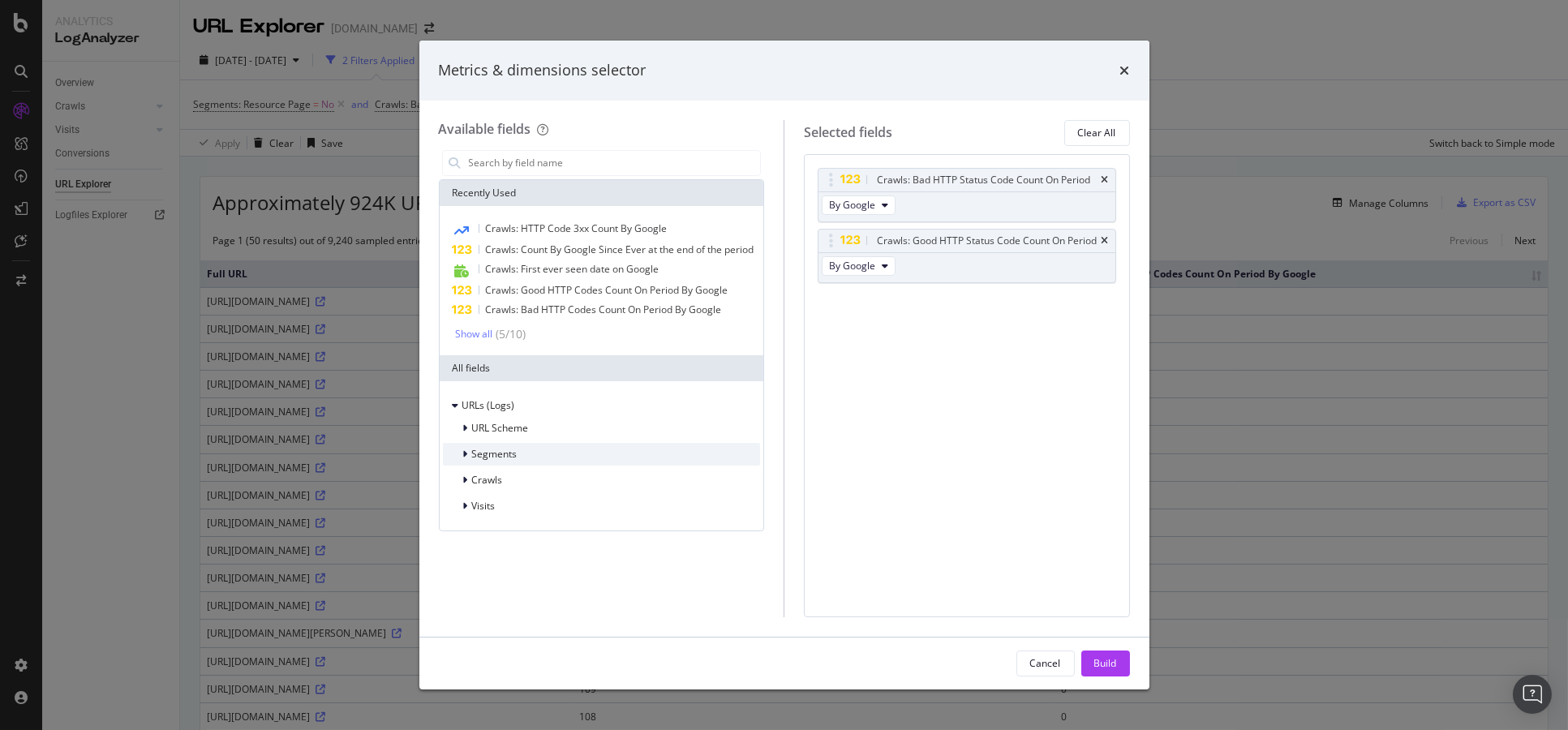
click at [590, 453] on div "Segments" at bounding box center [602, 455] width 318 height 23
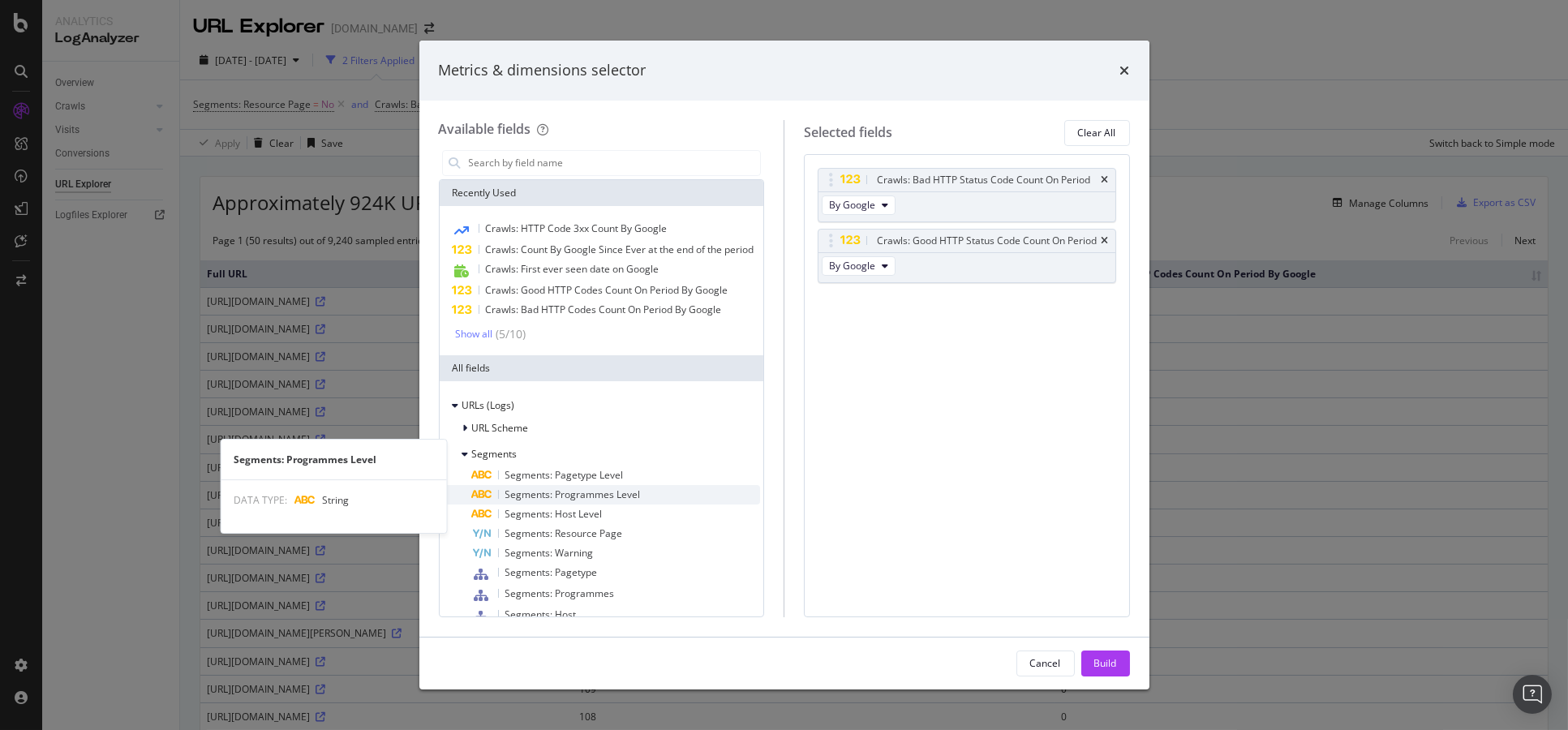
scroll to position [87, 0]
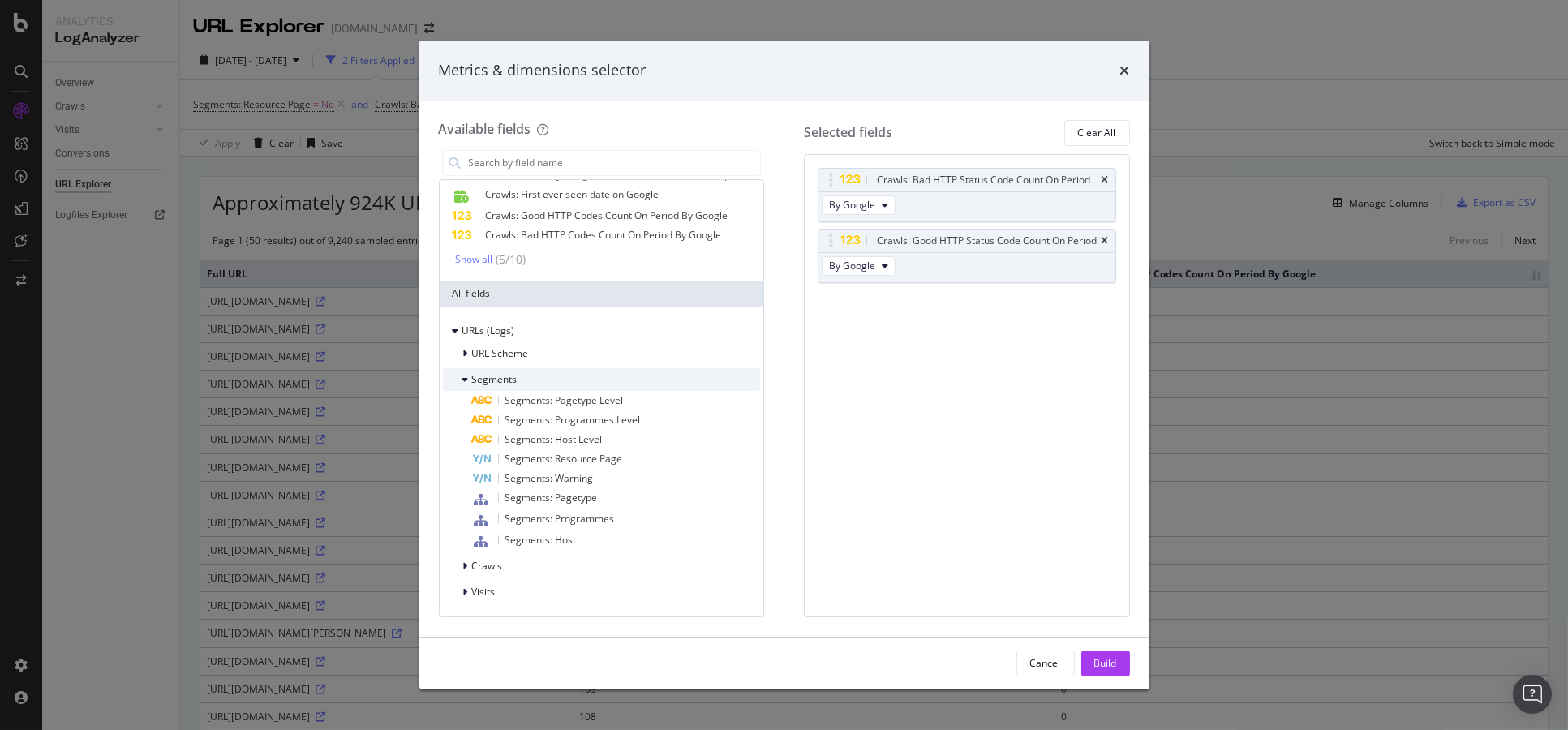
click at [575, 387] on div "Segments" at bounding box center [602, 379] width 318 height 23
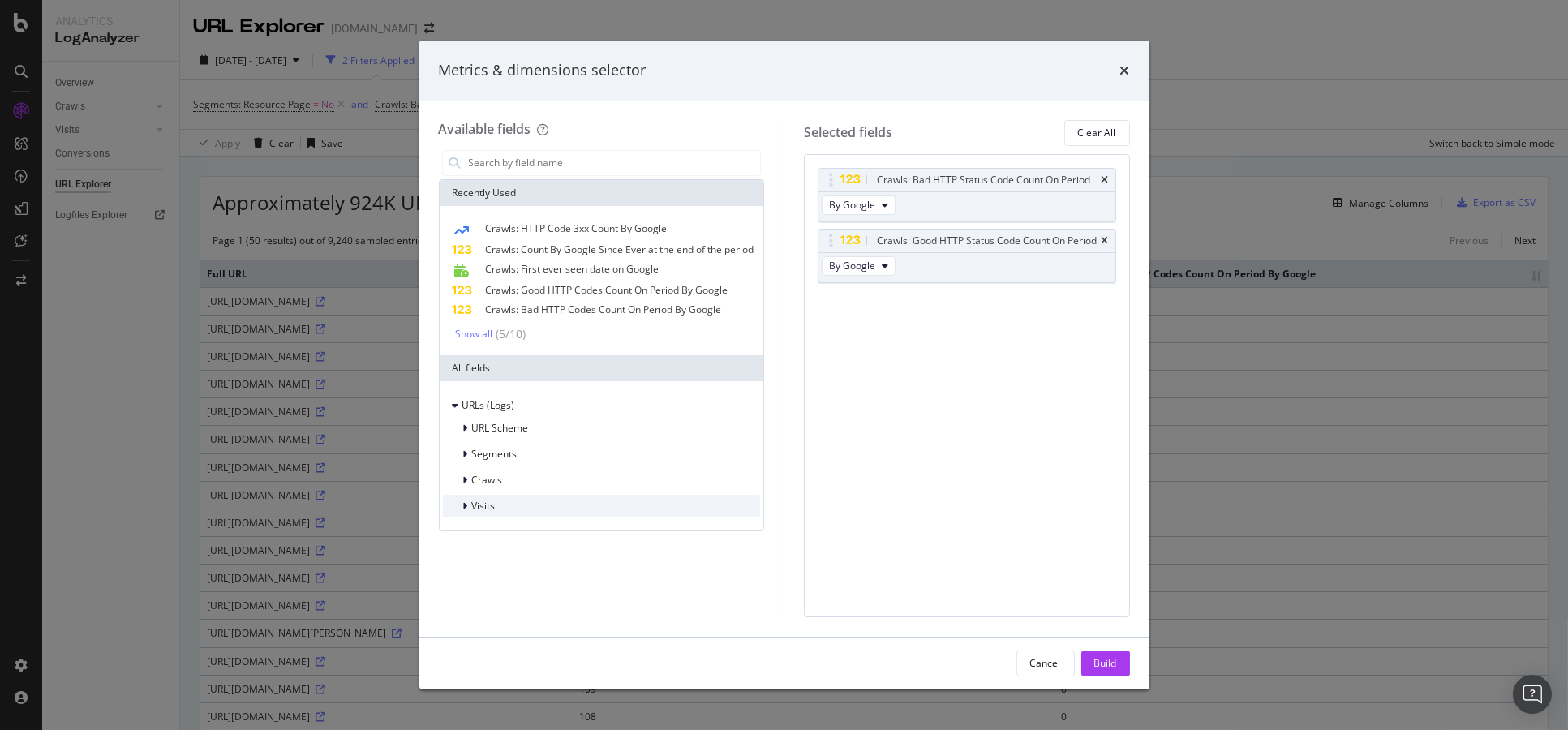
click at [566, 498] on div "Visits" at bounding box center [602, 507] width 318 height 23
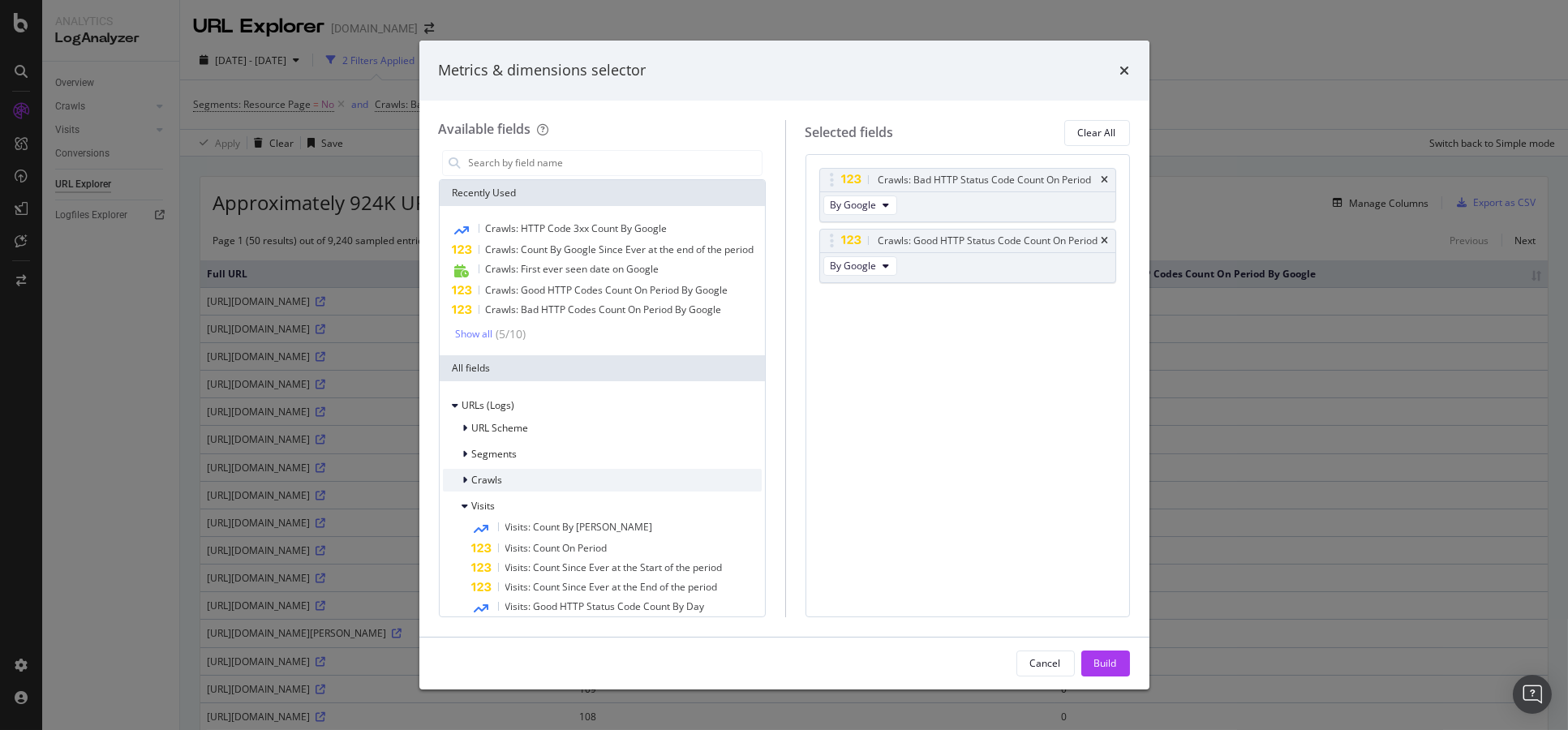
click at [566, 486] on div "Crawls" at bounding box center [603, 481] width 319 height 23
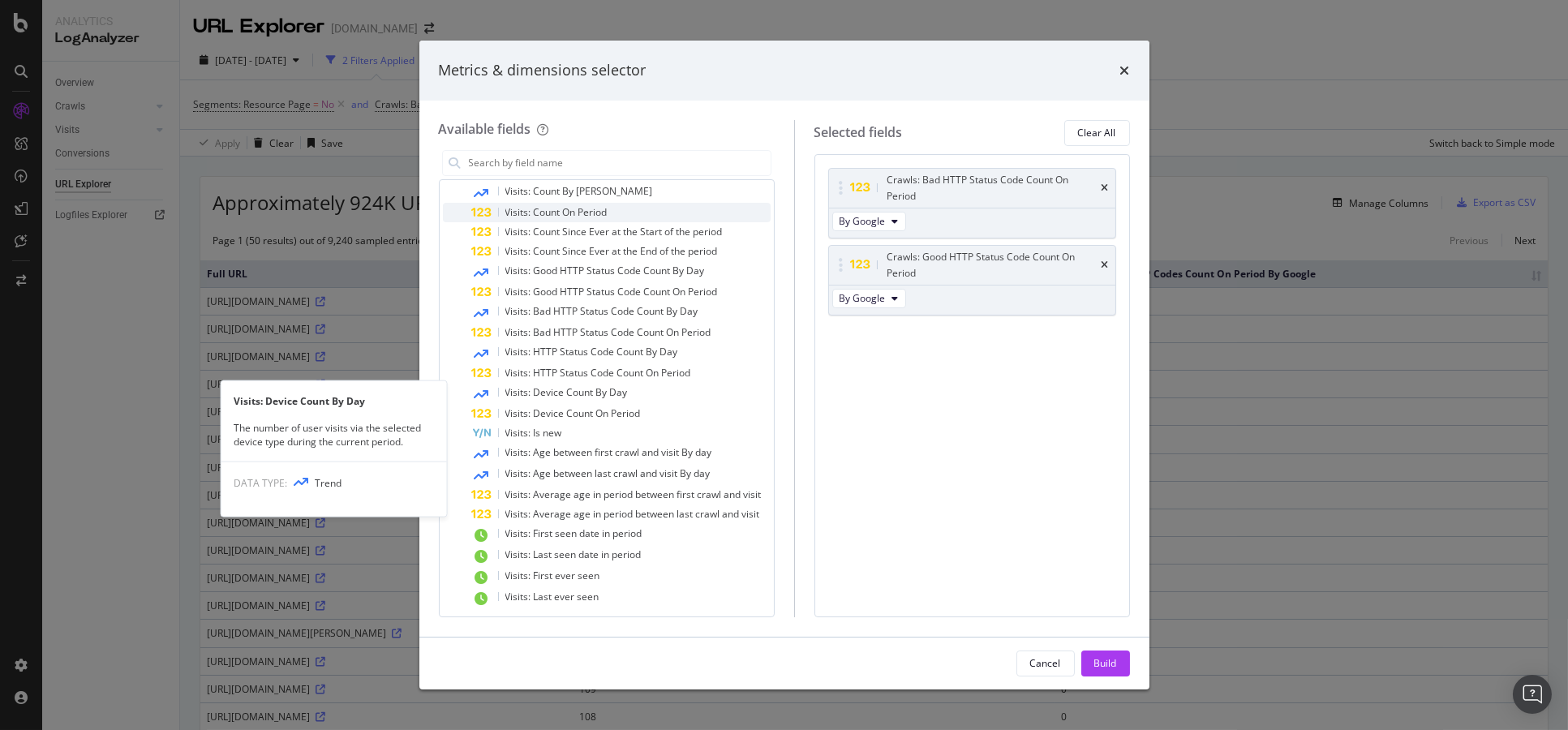
scroll to position [644, 0]
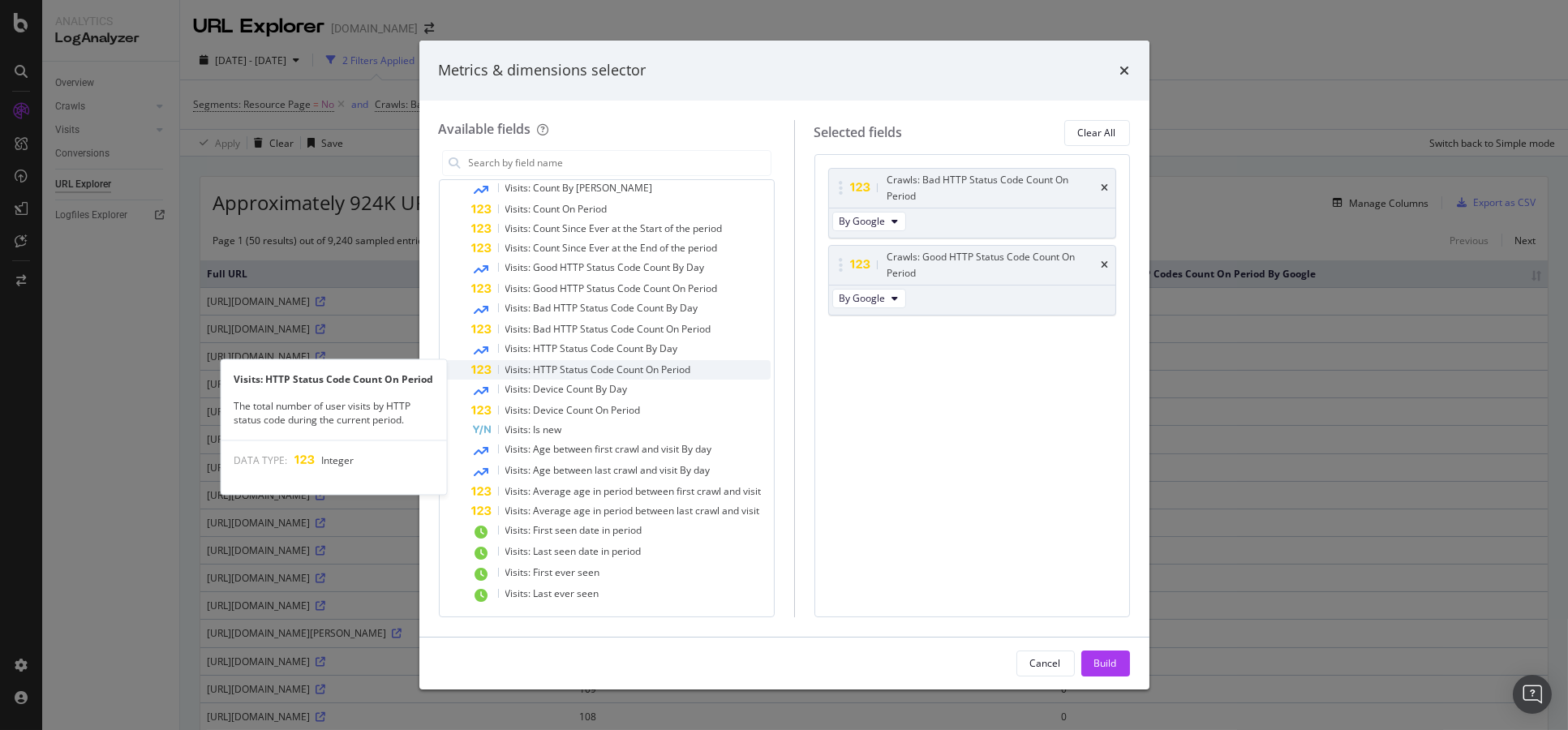
click at [702, 374] on div "Visits: HTTP Status Code Count On Period" at bounding box center [621, 370] width 299 height 19
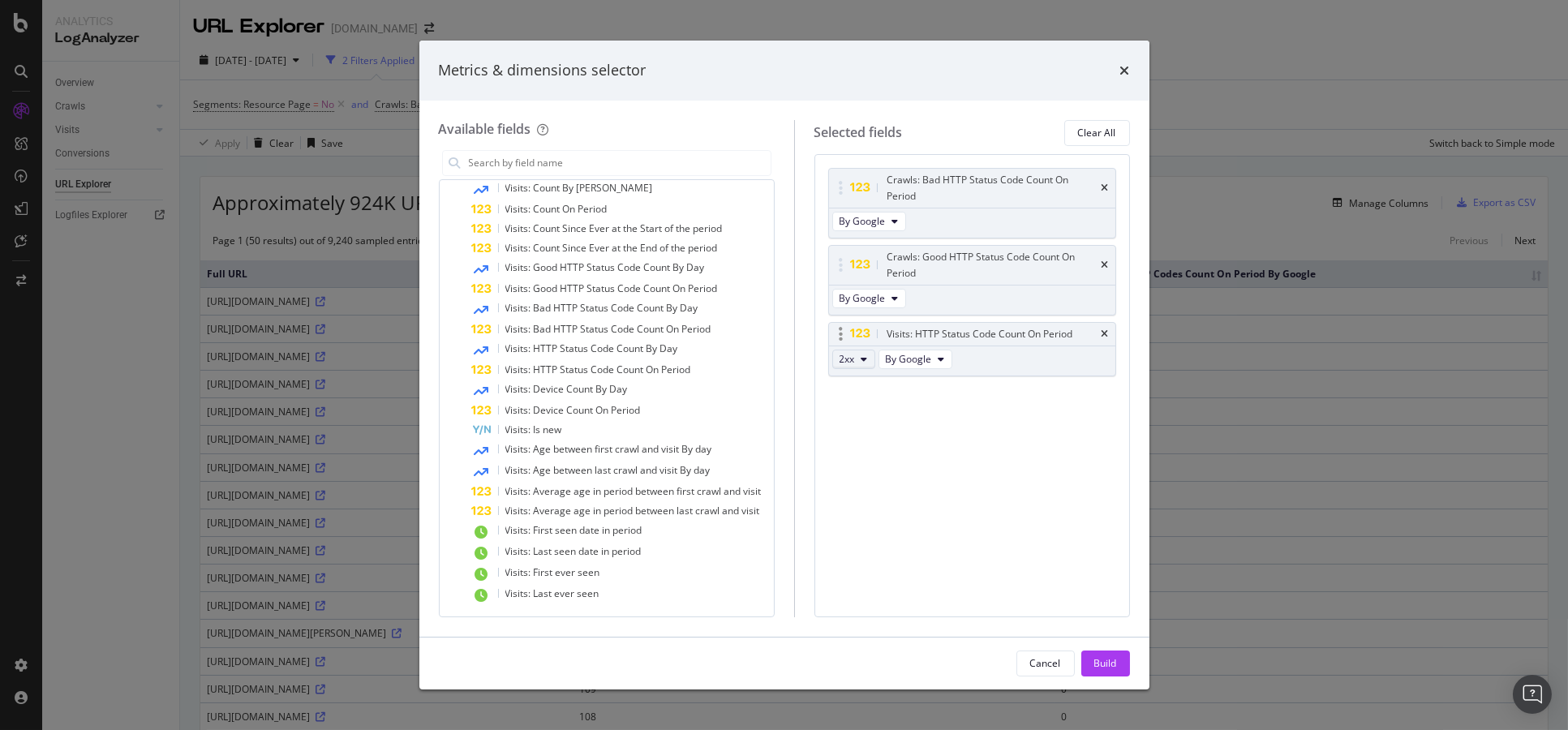
click at [855, 362] on span "2xx" at bounding box center [848, 359] width 16 height 14
click at [878, 416] on span "3xx" at bounding box center [872, 417] width 44 height 15
click at [1089, 661] on button "Build" at bounding box center [1106, 663] width 48 height 26
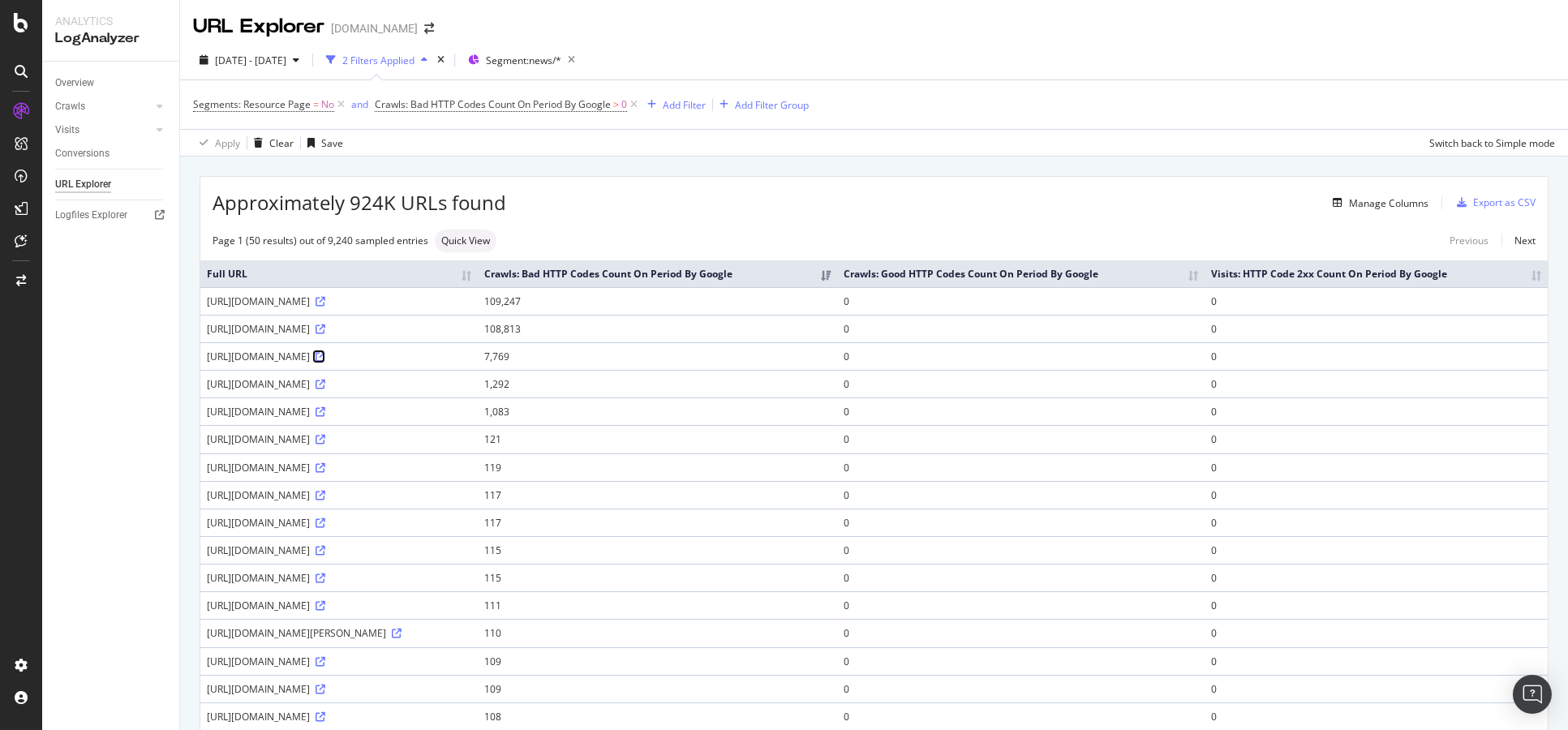
click at [326, 362] on icon at bounding box center [319, 357] width 10 height 10
